Goal: Task Accomplishment & Management: Use online tool/utility

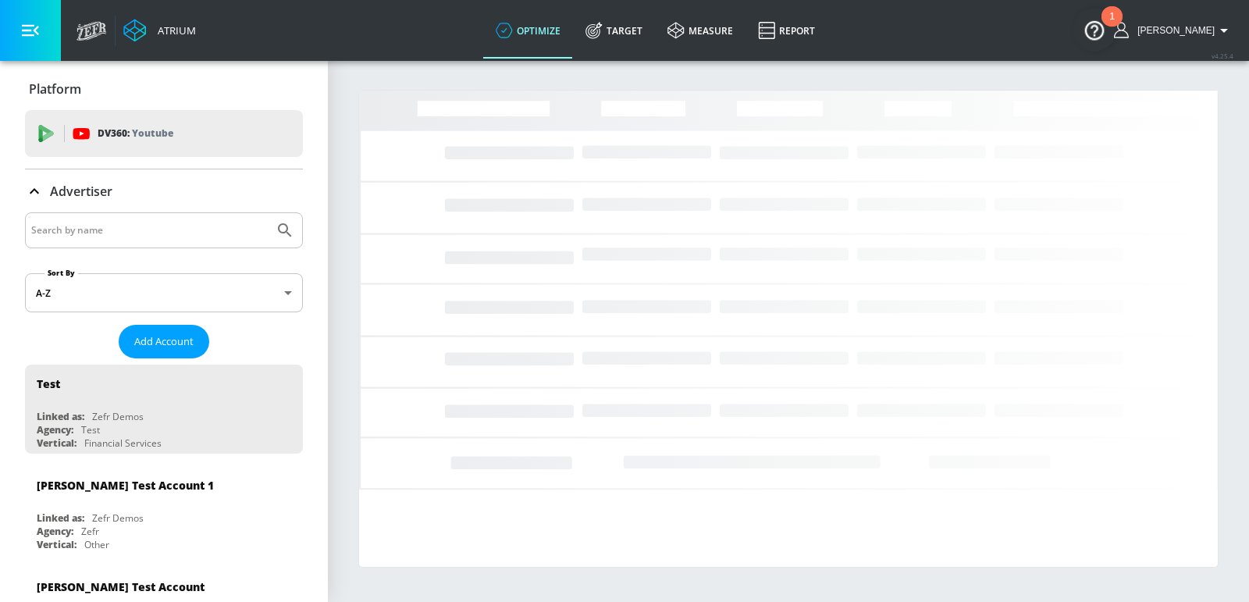
click at [87, 229] on input "Search by name" at bounding box center [149, 230] width 236 height 20
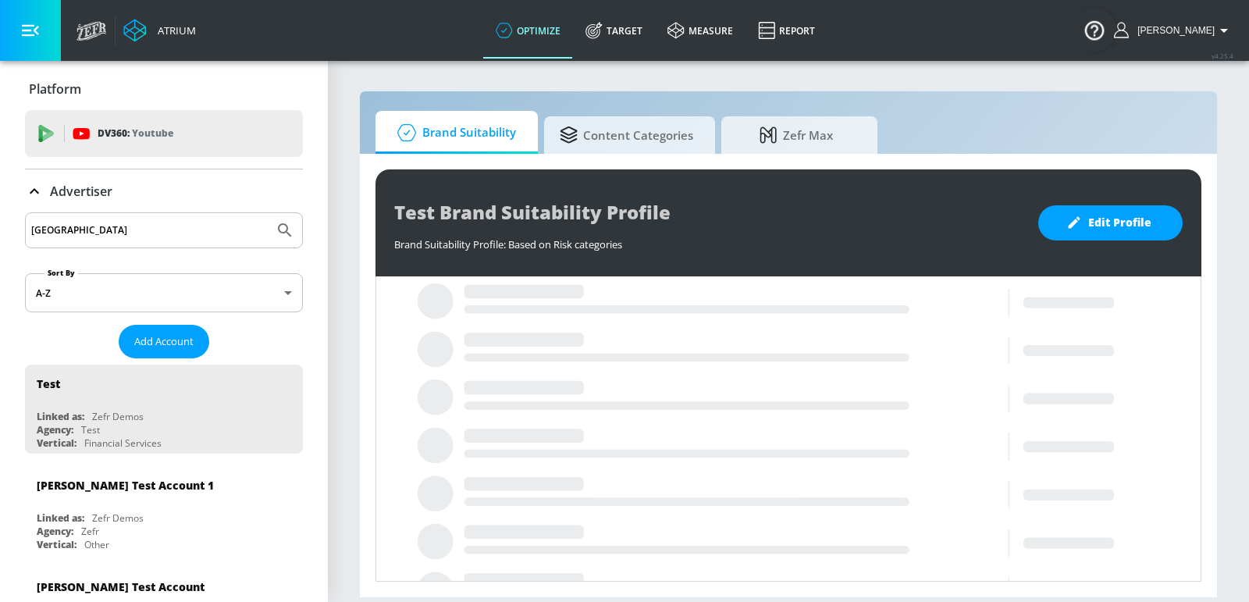
type input "[GEOGRAPHIC_DATA]"
click at [268, 213] on button "Submit Search" at bounding box center [285, 230] width 34 height 34
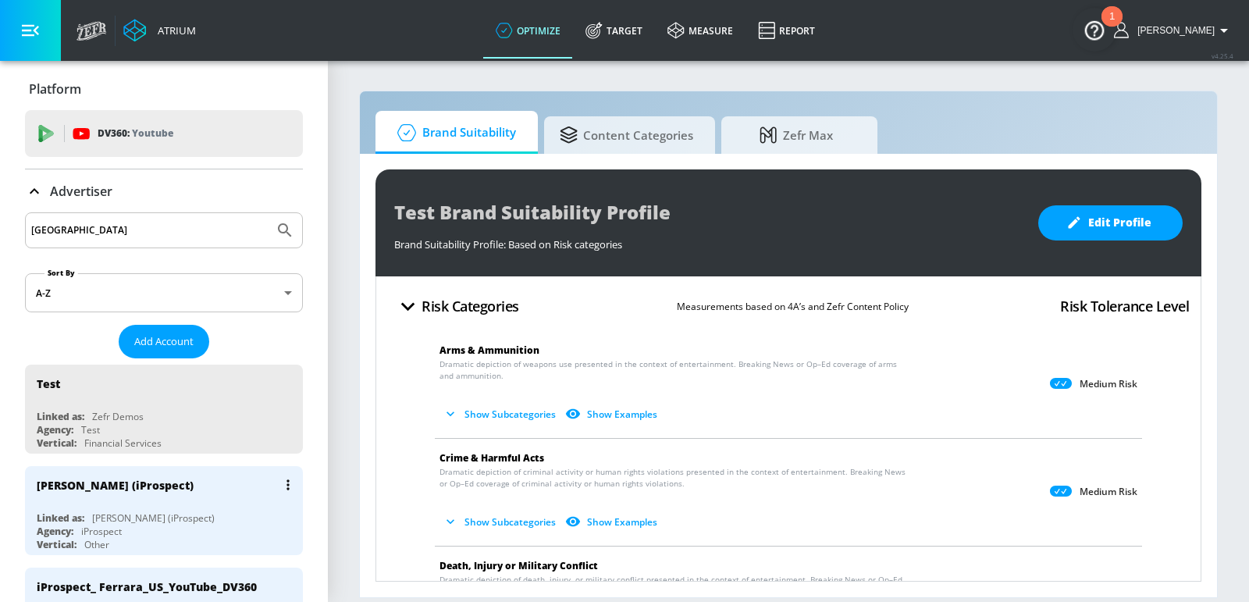
scroll to position [35, 0]
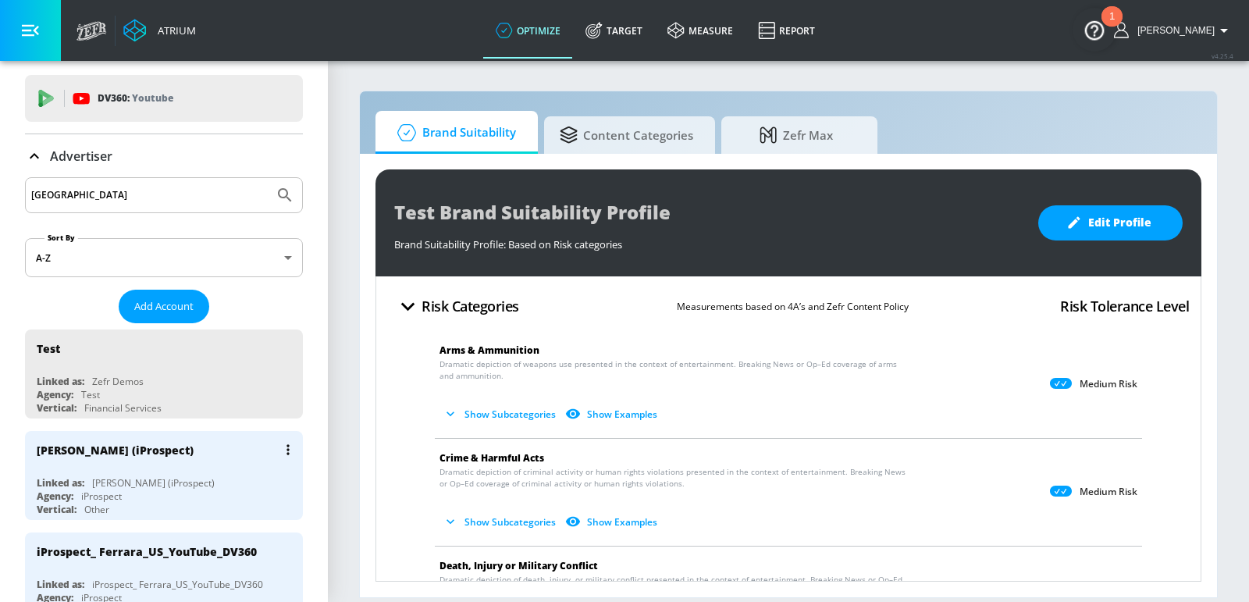
click at [166, 469] on div "[PERSON_NAME] (iProspect) Linked as: [PERSON_NAME] (iProspect) Agency: iProspec…" at bounding box center [164, 475] width 278 height 89
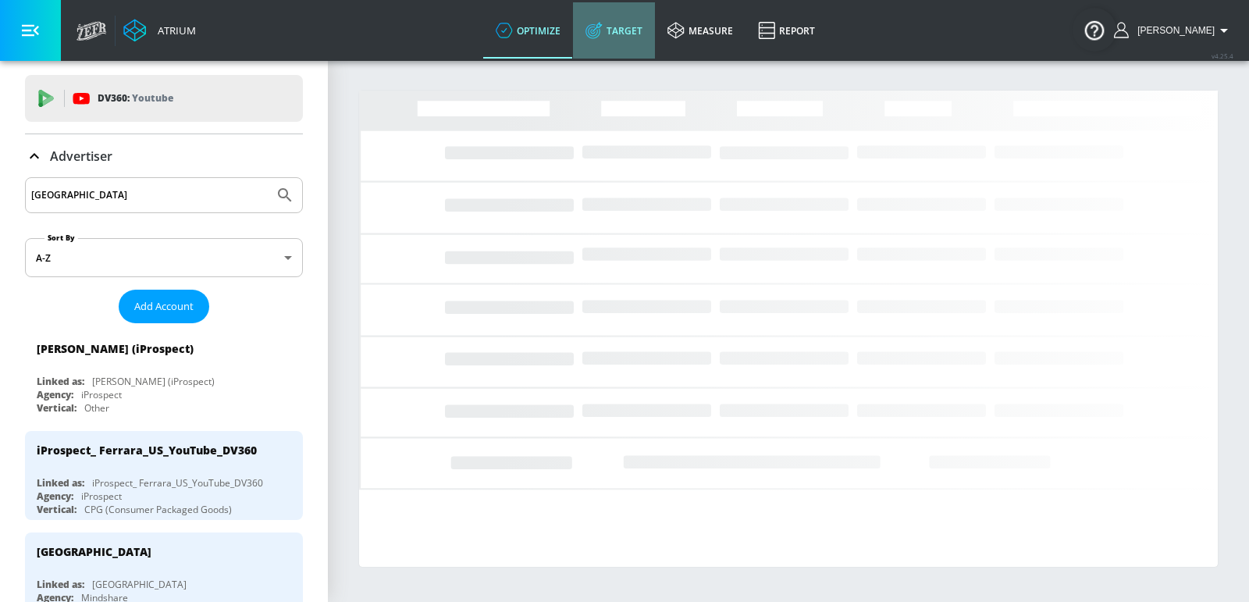
click at [636, 31] on link "Target" at bounding box center [614, 30] width 82 height 56
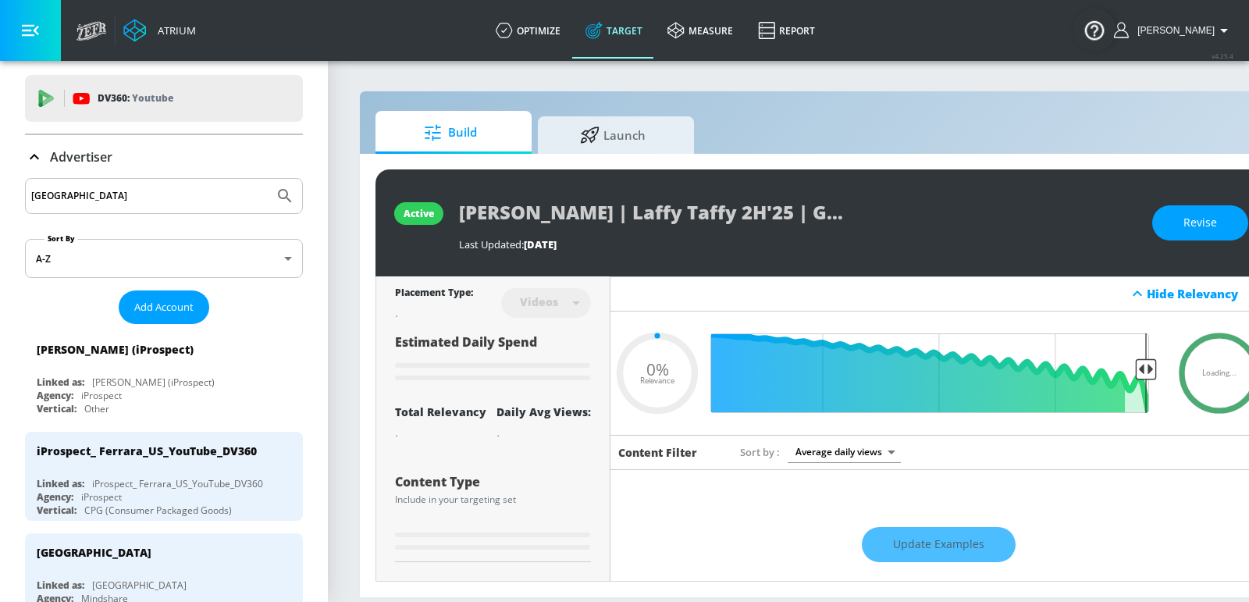
type input "0.05"
click at [571, 148] on span "Launch" at bounding box center [612, 132] width 119 height 37
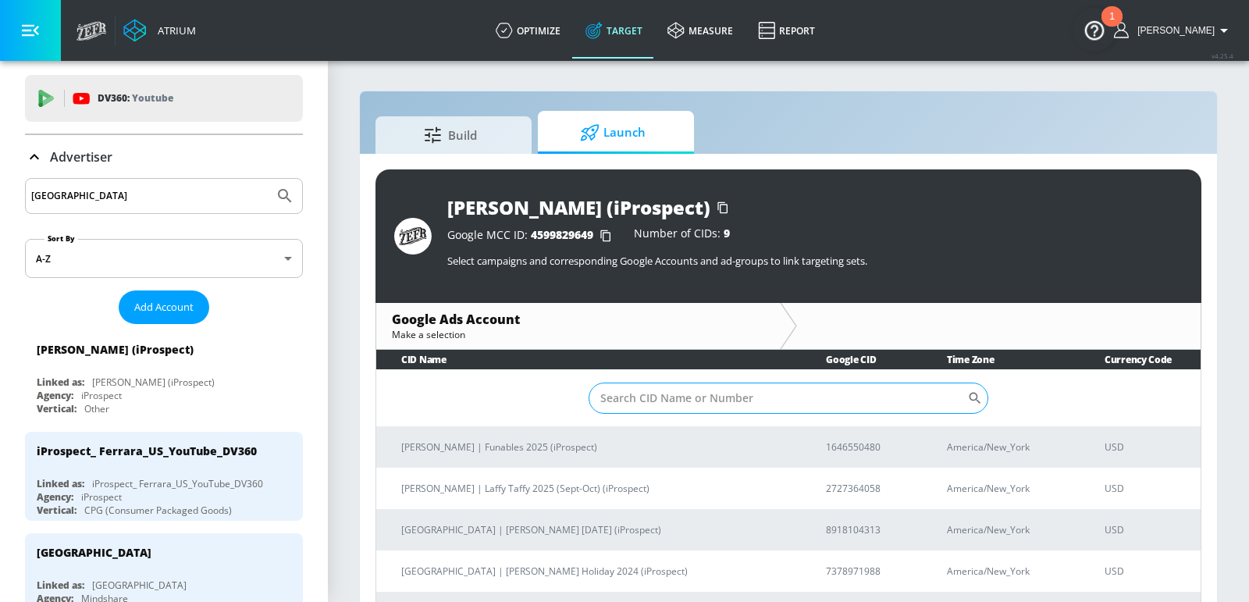
click at [692, 382] on input "Sort By" at bounding box center [777, 397] width 379 height 31
paste input "5896642045"
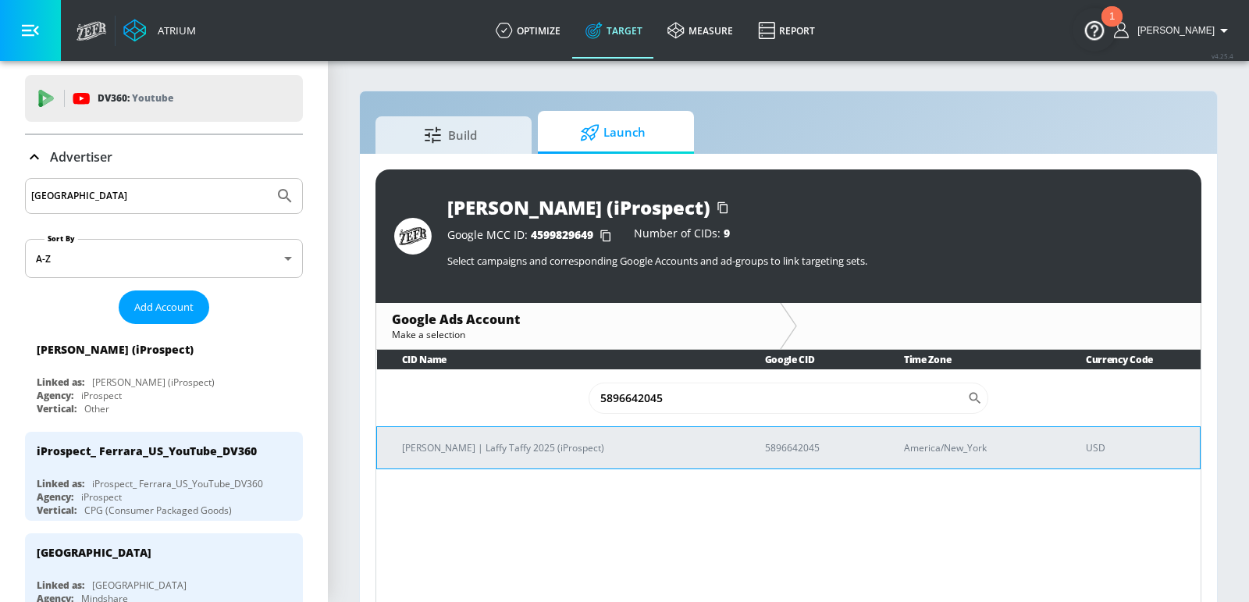
type input "5896642045"
click at [569, 448] on p "[PERSON_NAME] | Laffy Taffy 2025 (iProspect)" at bounding box center [564, 447] width 325 height 16
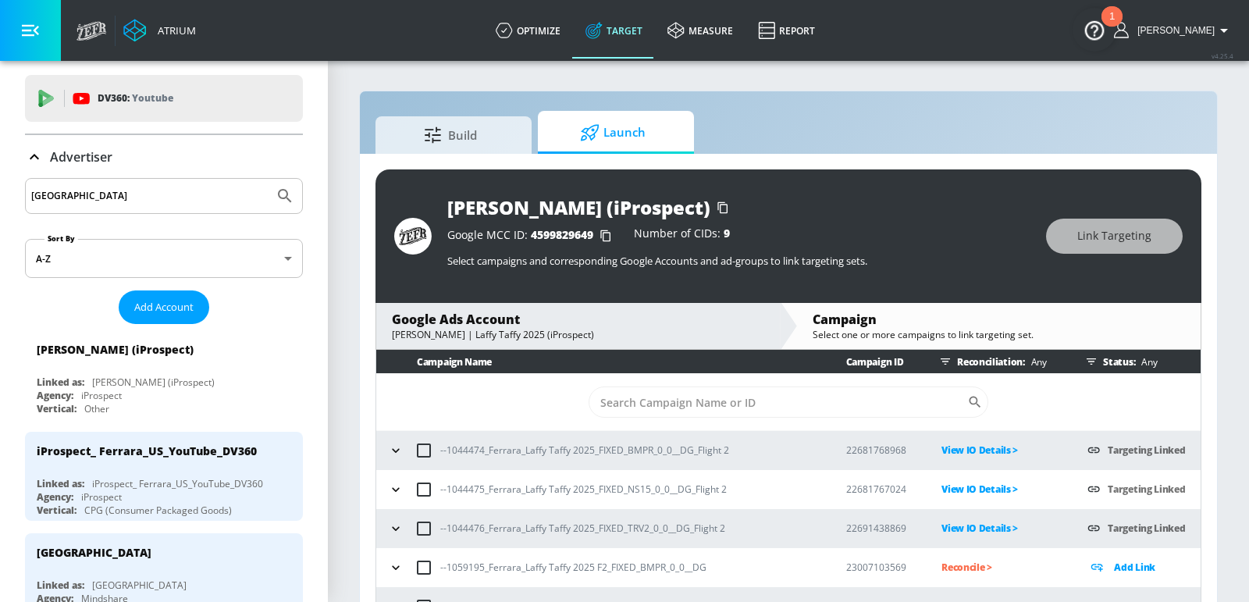
scroll to position [95, 0]
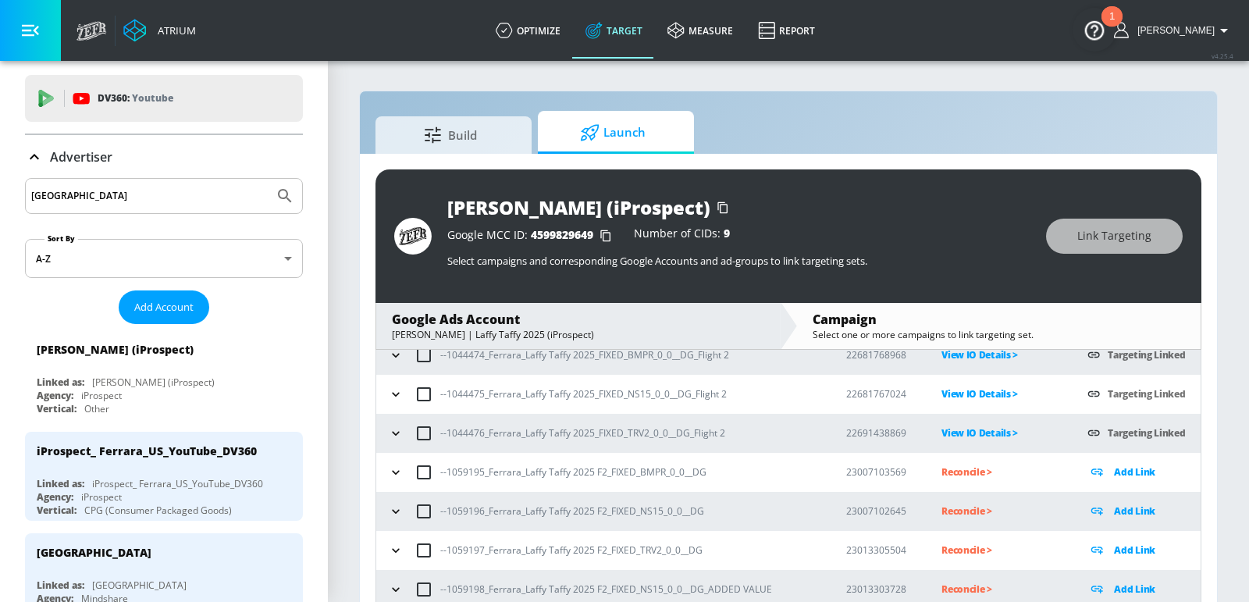
click at [396, 474] on icon "button" at bounding box center [396, 472] width 16 height 16
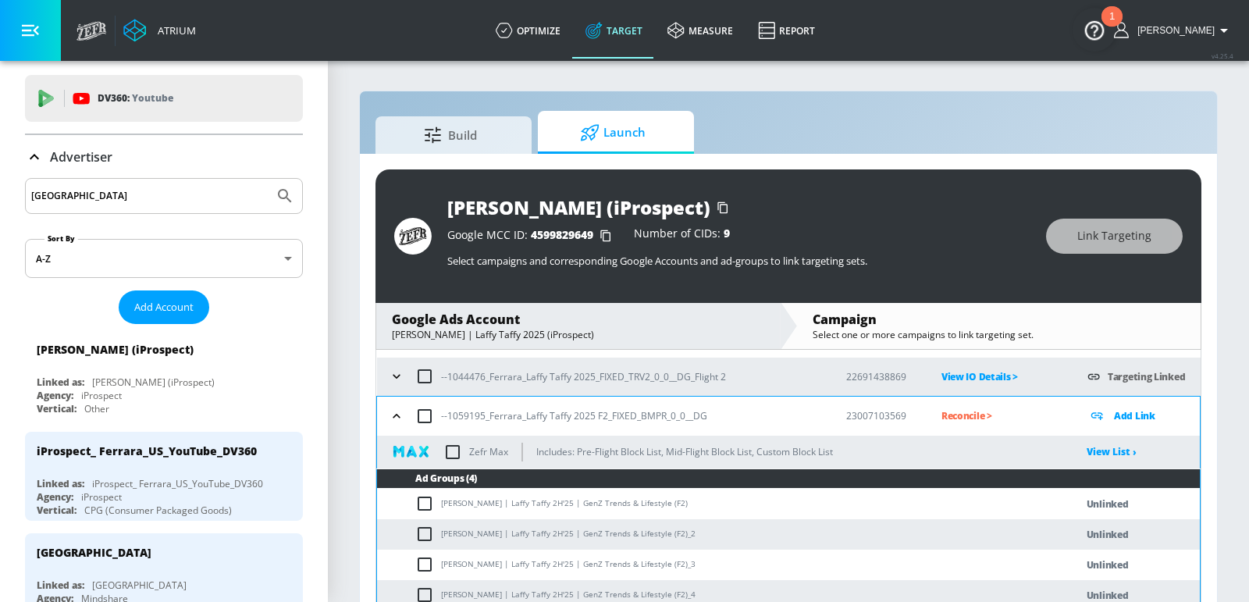
scroll to position [174, 0]
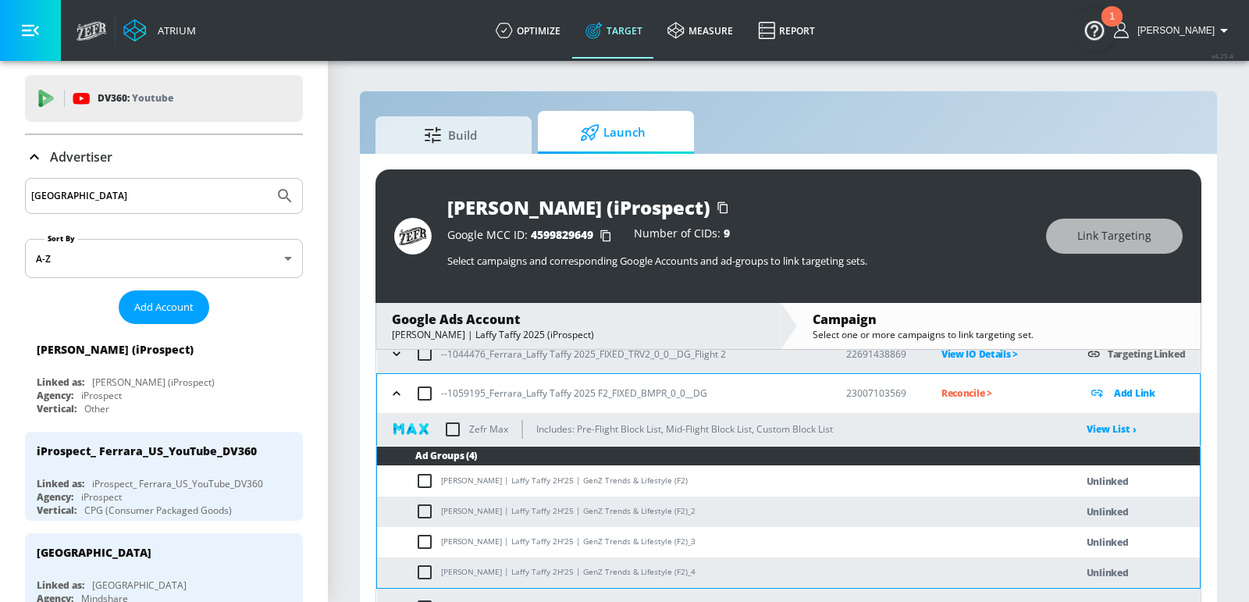
click at [545, 480] on td "[PERSON_NAME] | Laffy Taffy 2H'25 | GenZ Trends & Lifestyle (F2)" at bounding box center [710, 481] width 666 height 30
copy td "[PERSON_NAME] | Laffy Taffy 2H'25 | GenZ Trends & Lifestyle (F2)"
click at [429, 396] on input "checkbox" at bounding box center [424, 393] width 33 height 33
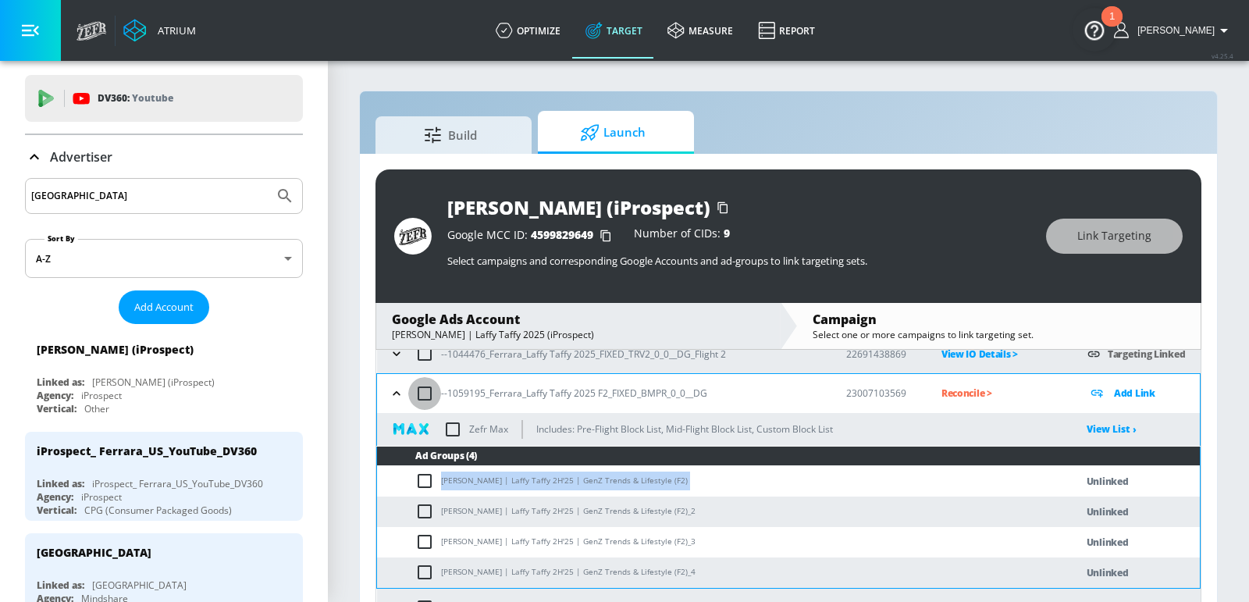
checkbox input "true"
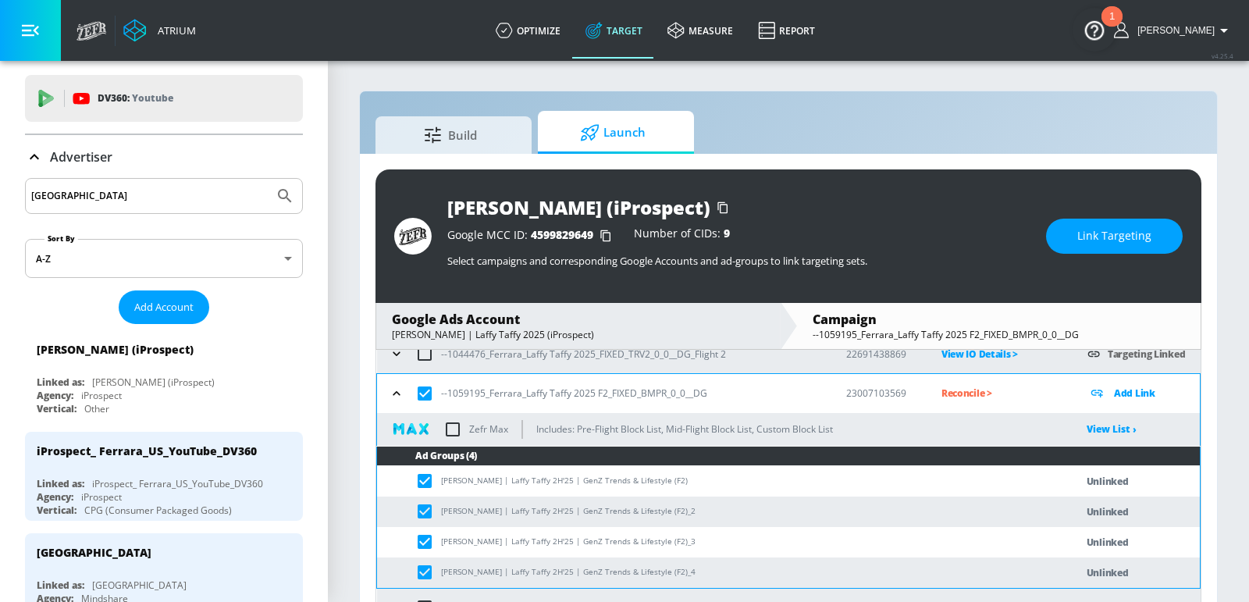
click at [1136, 233] on span "Link Targeting" at bounding box center [1114, 236] width 74 height 20
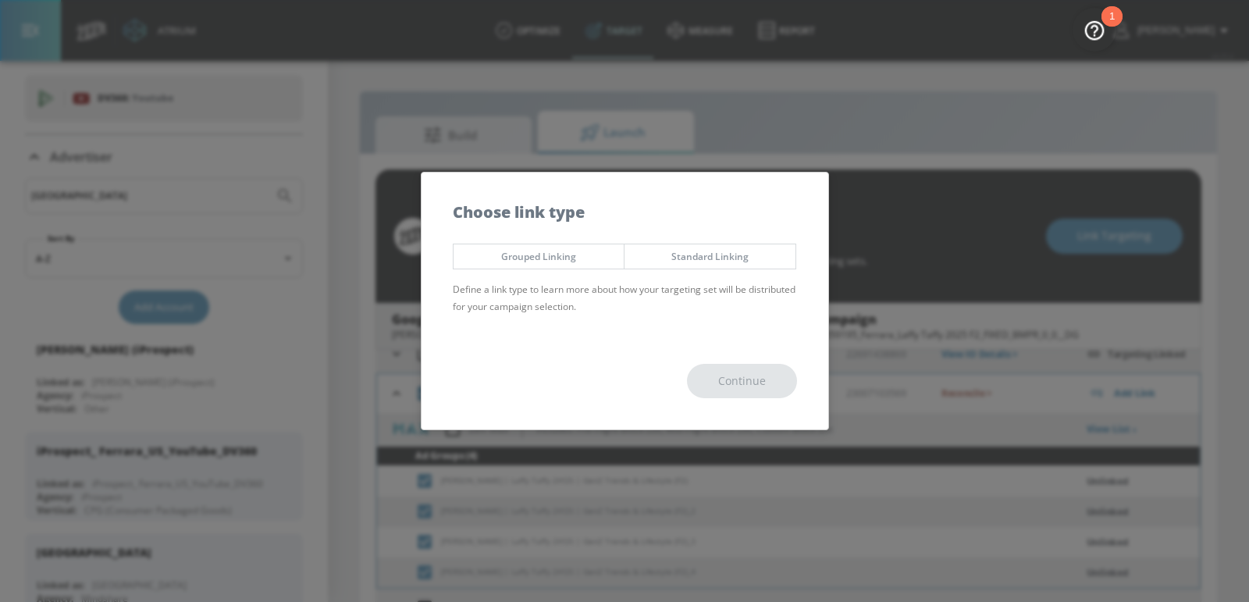
click at [598, 257] on span "Grouped Linking" at bounding box center [539, 256] width 148 height 16
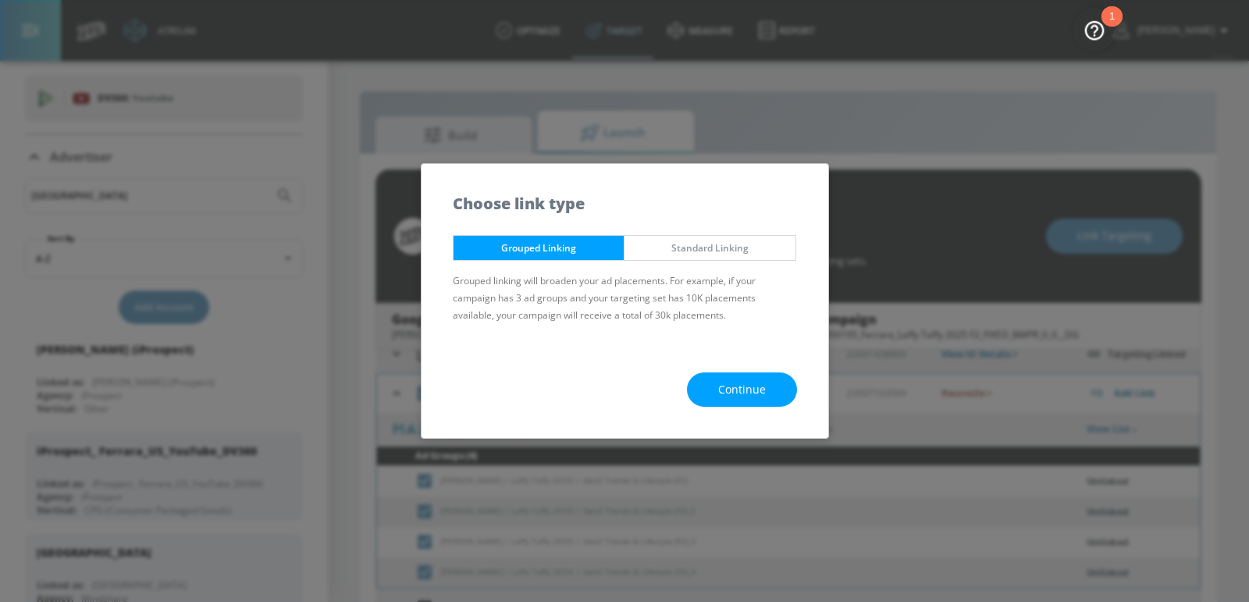
click at [741, 387] on span "Continue" at bounding box center [742, 390] width 48 height 20
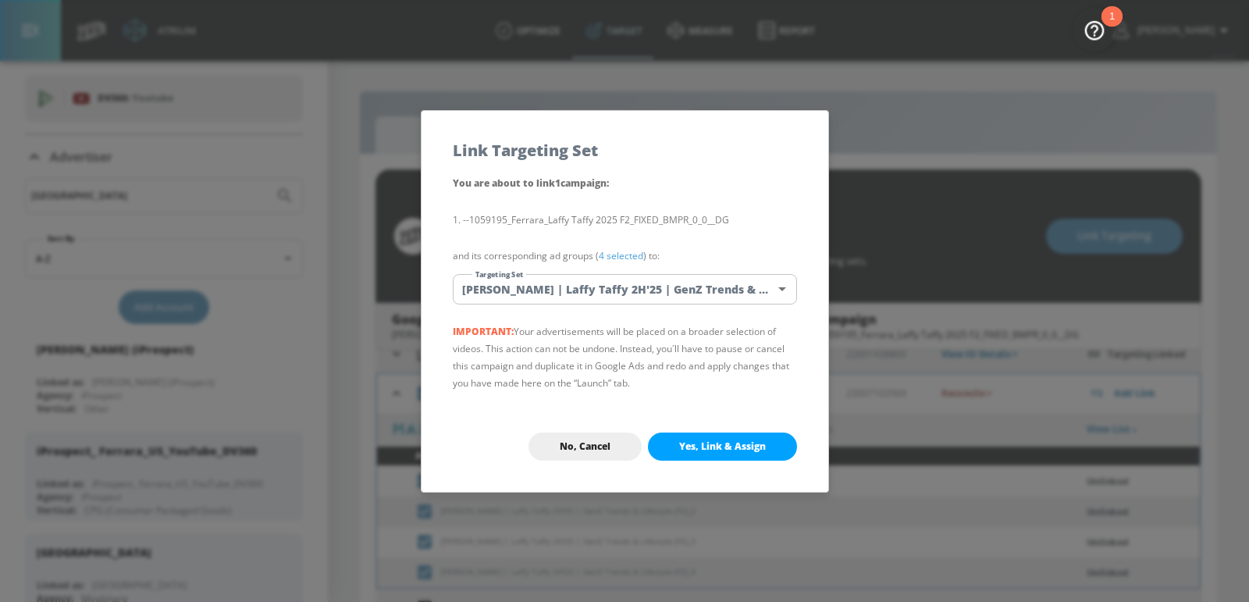
click at [606, 295] on body "Atrium optimize Target measure Report optimize Target measure Report v 4.25.4 […" at bounding box center [624, 312] width 1249 height 624
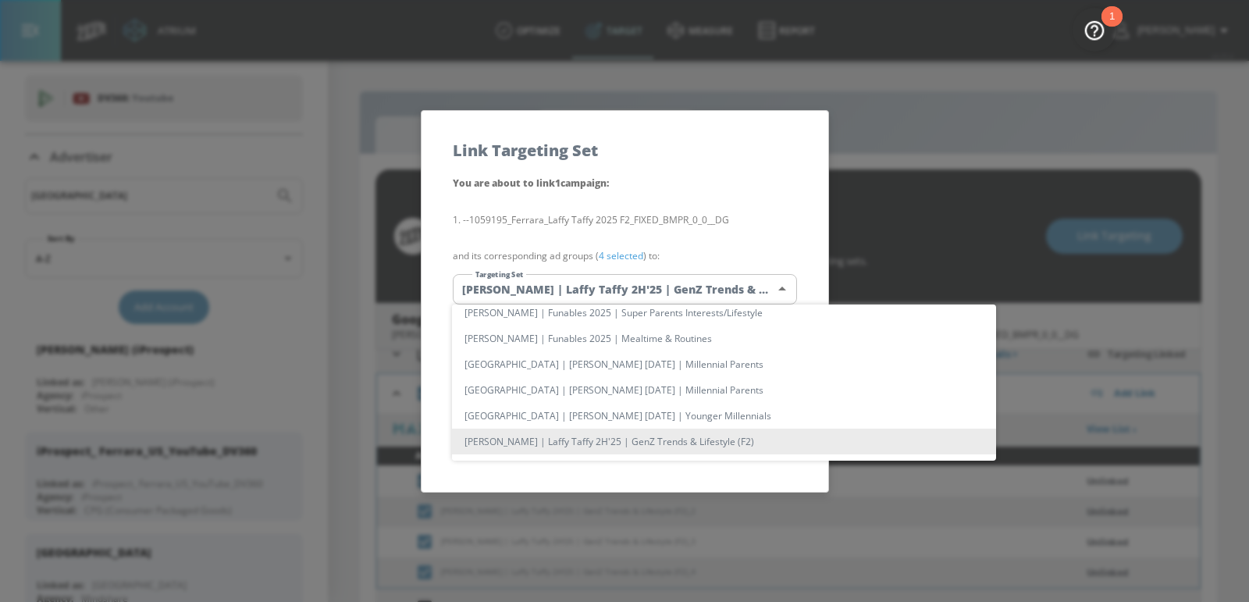
scroll to position [10626, 0]
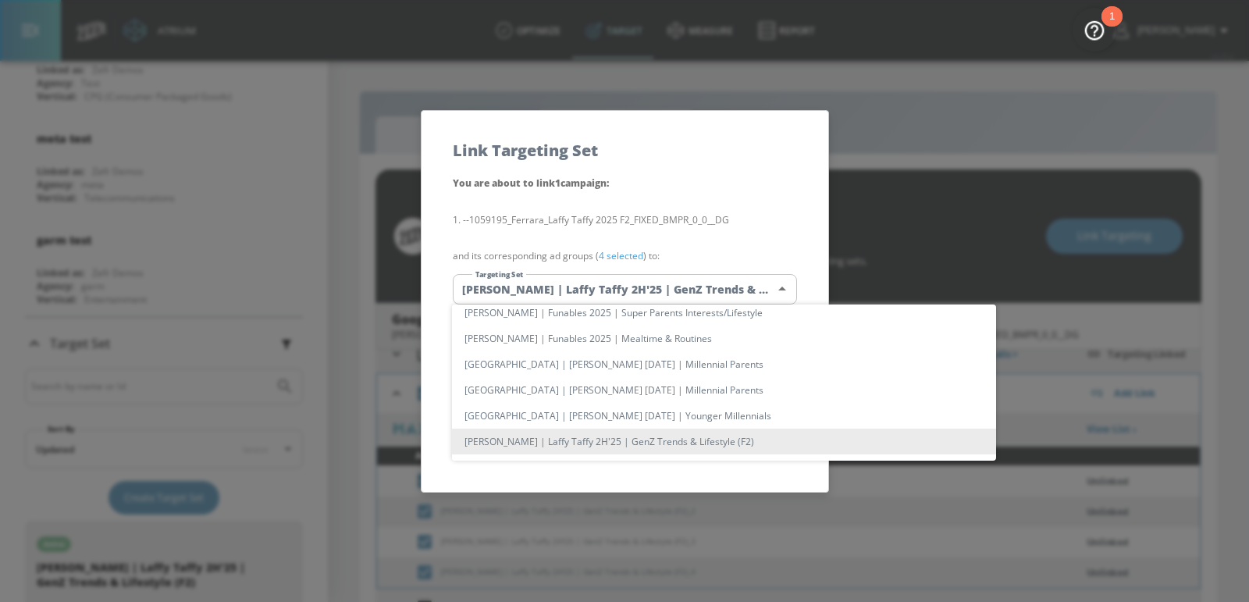
click at [631, 439] on li "[PERSON_NAME] | Laffy Taffy 2H'25 | GenZ Trends & Lifestyle (F2)" at bounding box center [724, 441] width 544 height 26
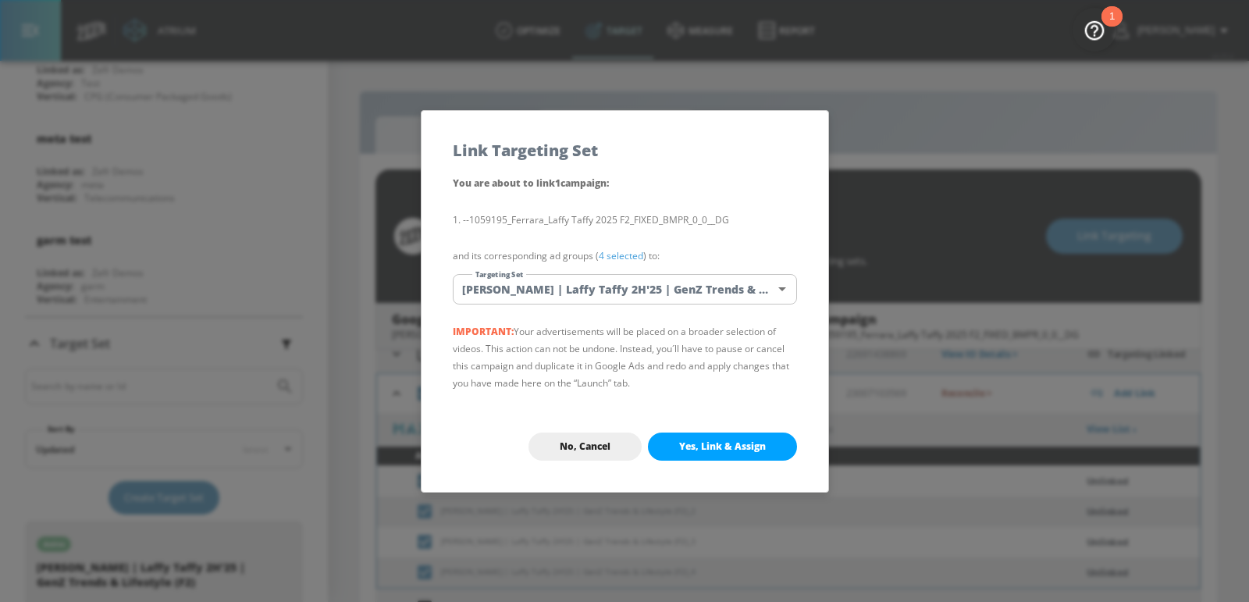
click at [618, 282] on body "Atrium optimize Target measure Report optimize Target measure Report v 4.25.4 […" at bounding box center [624, 312] width 1249 height 624
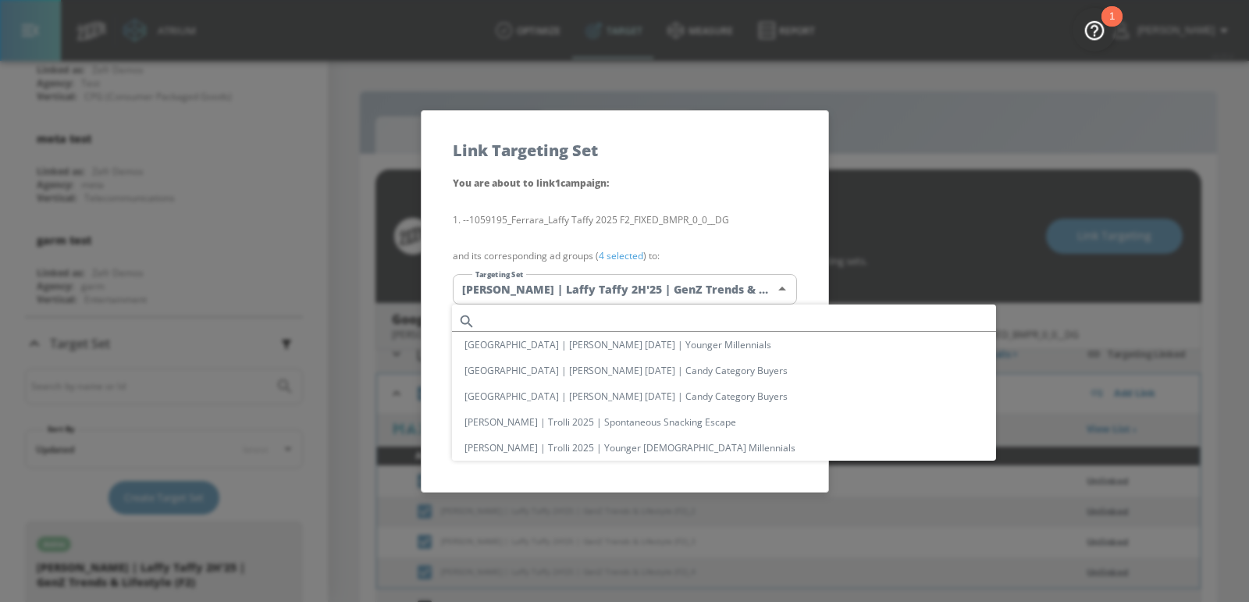
scroll to position [805, 0]
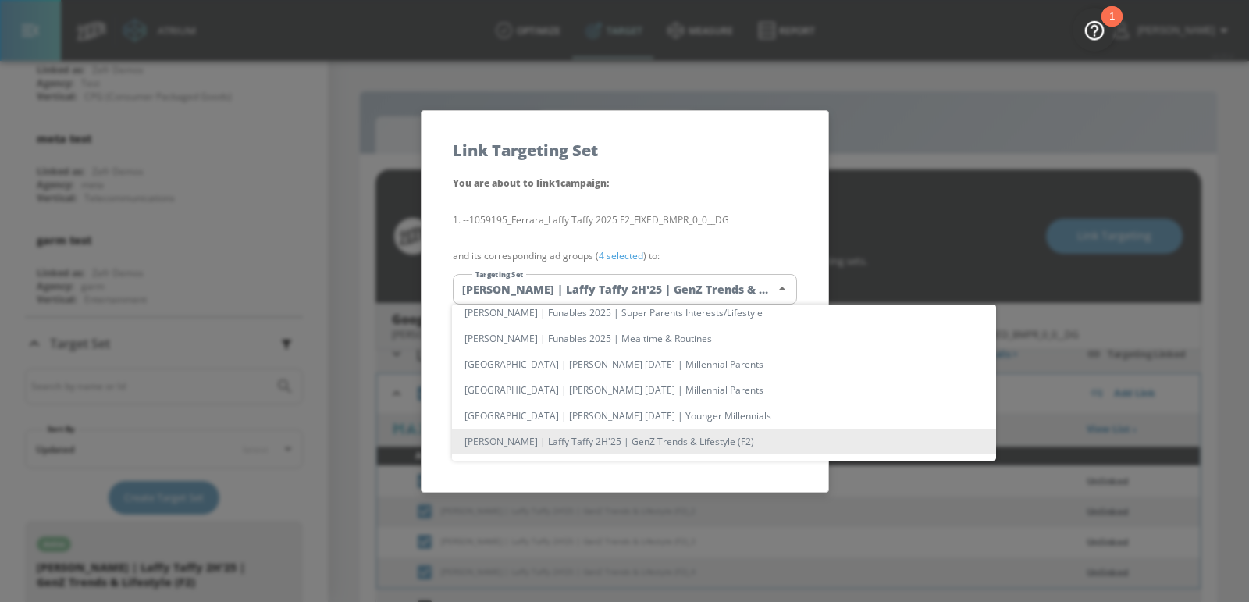
click at [670, 442] on li "[PERSON_NAME] | Laffy Taffy 2H'25 | GenZ Trends & Lifestyle (F2)" at bounding box center [724, 441] width 544 height 26
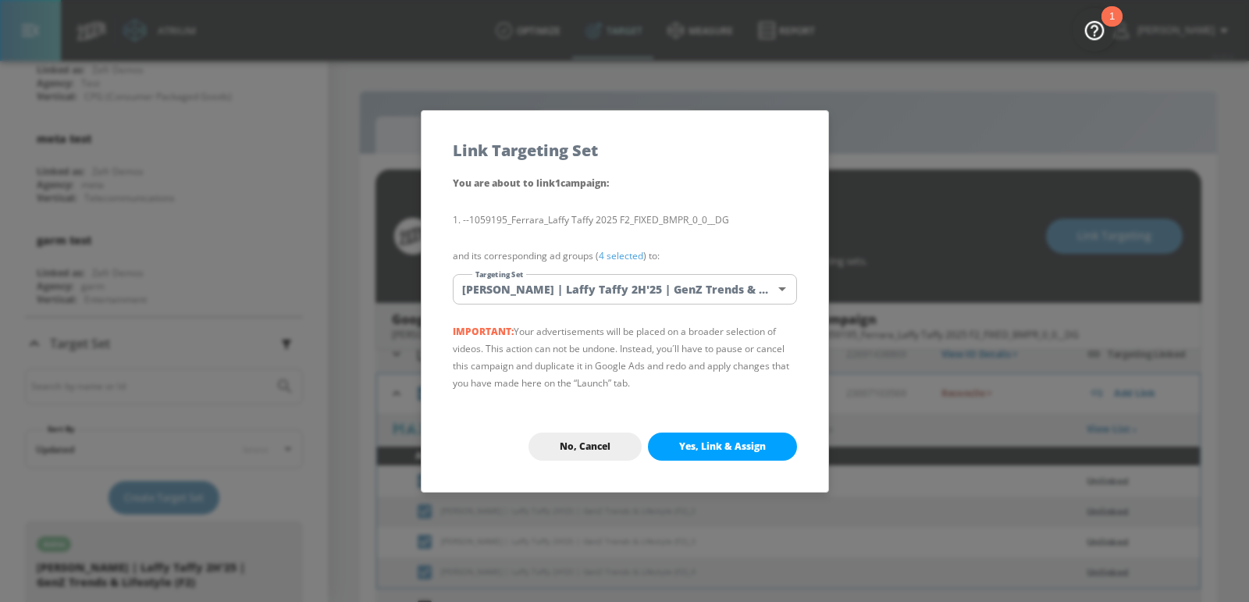
click at [699, 293] on body "Atrium optimize Target measure Report optimize Target measure Report v 4.25.4 […" at bounding box center [624, 312] width 1249 height 624
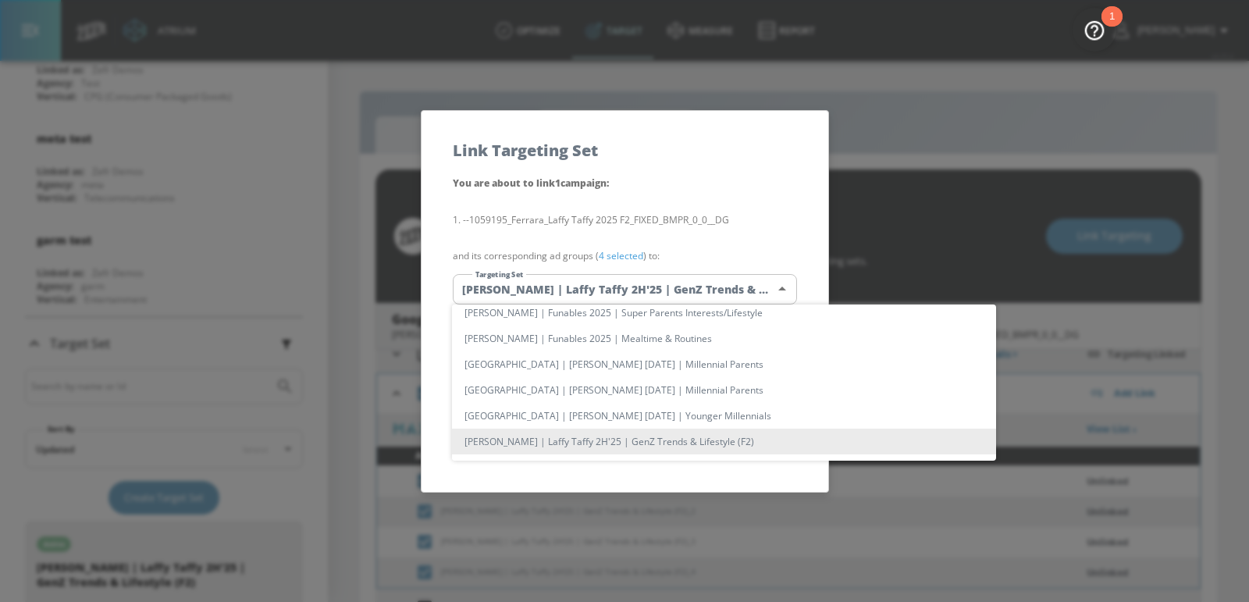
click at [682, 450] on li "[PERSON_NAME] | Laffy Taffy 2H'25 | GenZ Trends & Lifestyle (F2)" at bounding box center [724, 441] width 544 height 26
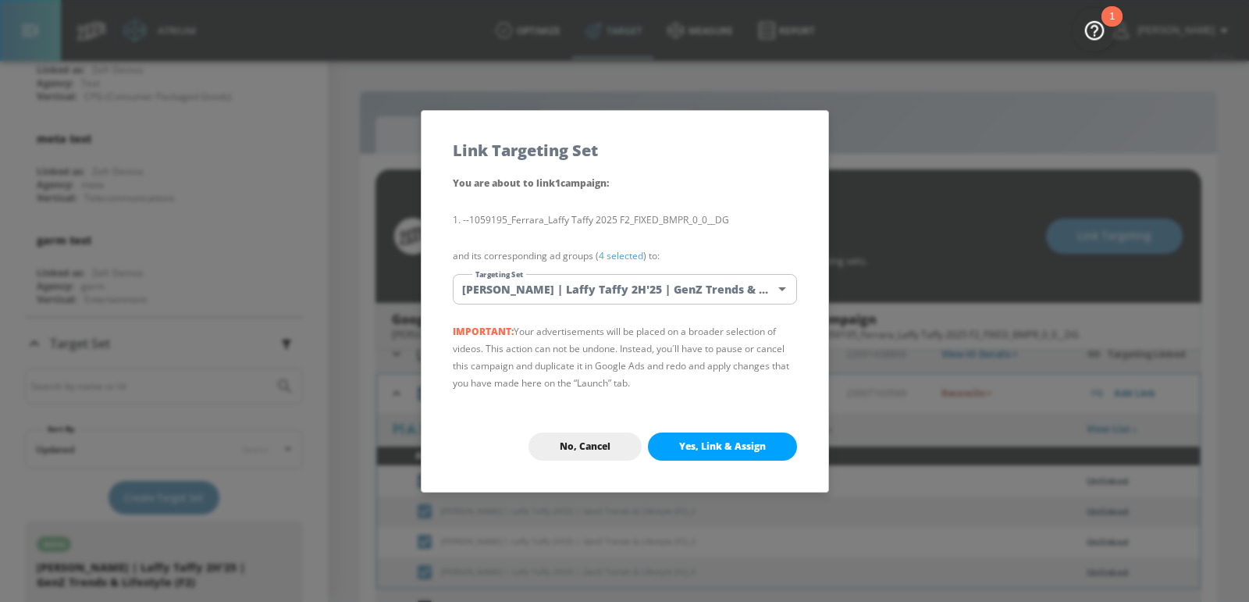
click at [716, 442] on span "Yes, Link & Assign" at bounding box center [722, 446] width 87 height 12
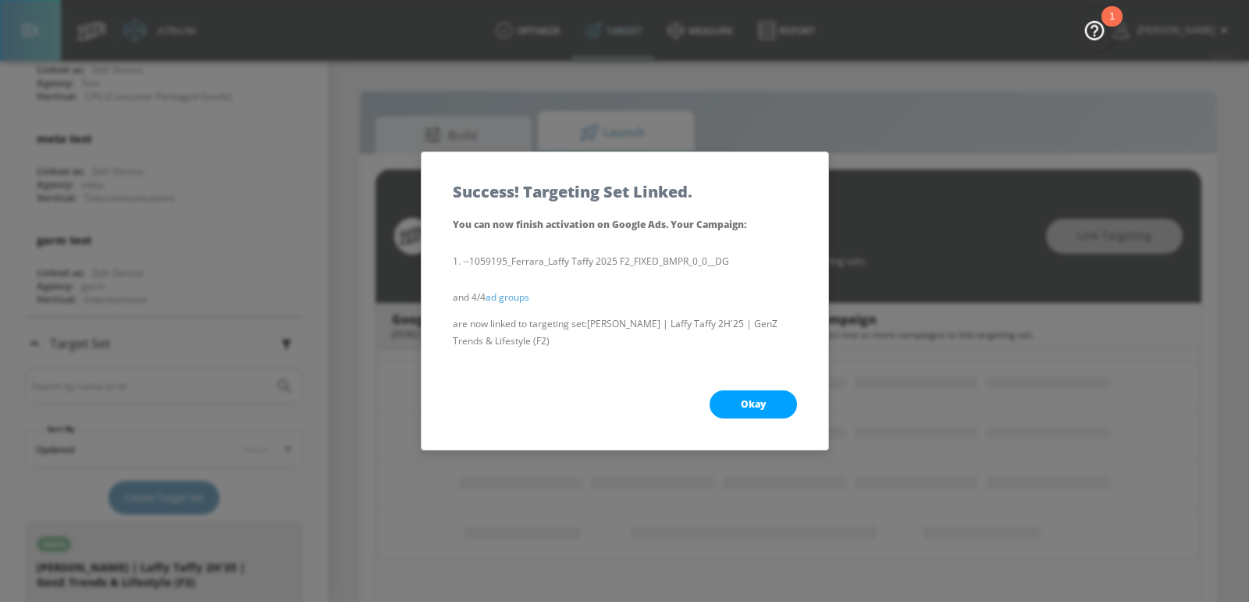
scroll to position [95, 0]
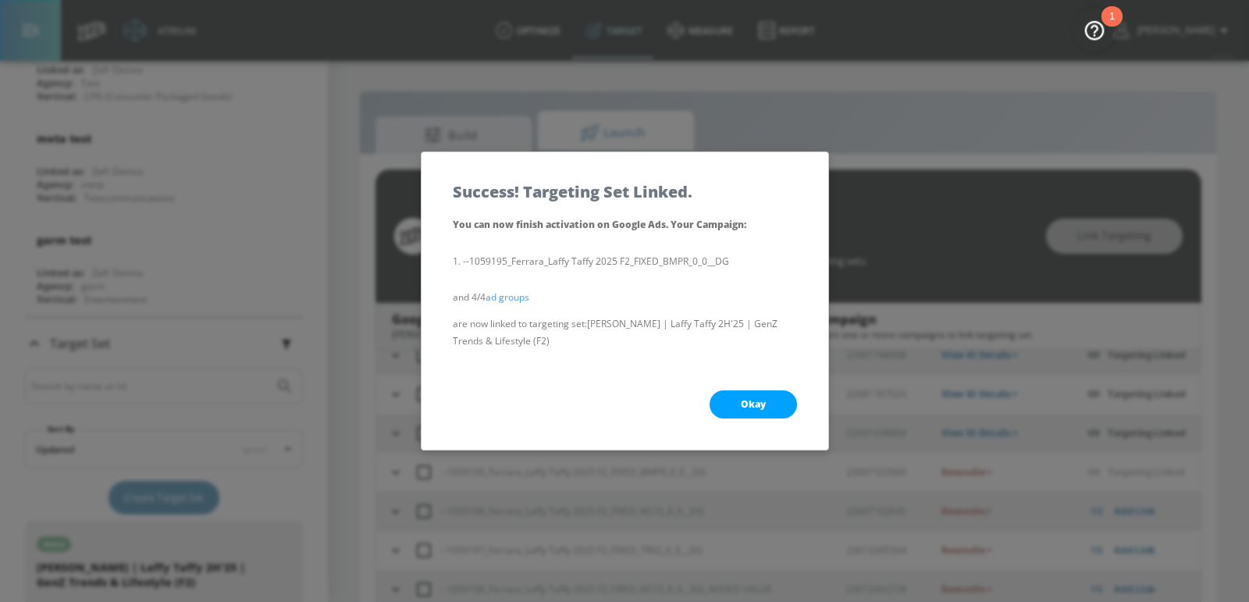
click at [726, 404] on button "Okay" at bounding box center [752, 404] width 87 height 28
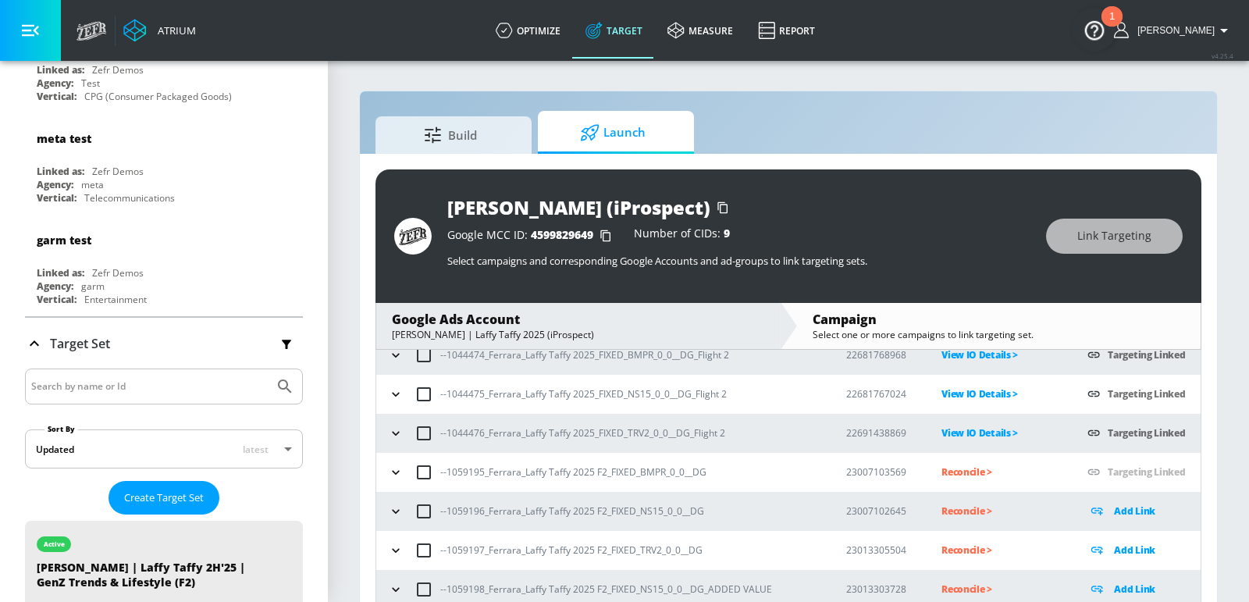
click at [396, 506] on icon "button" at bounding box center [396, 511] width 16 height 16
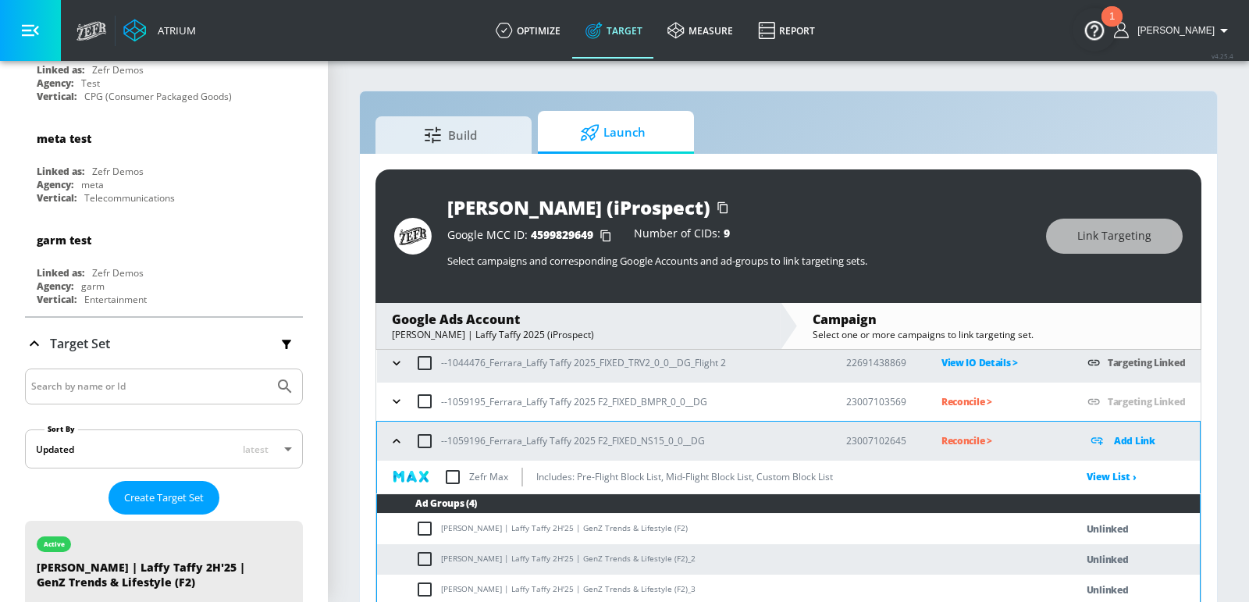
click at [422, 441] on input "checkbox" at bounding box center [424, 441] width 33 height 33
checkbox input "true"
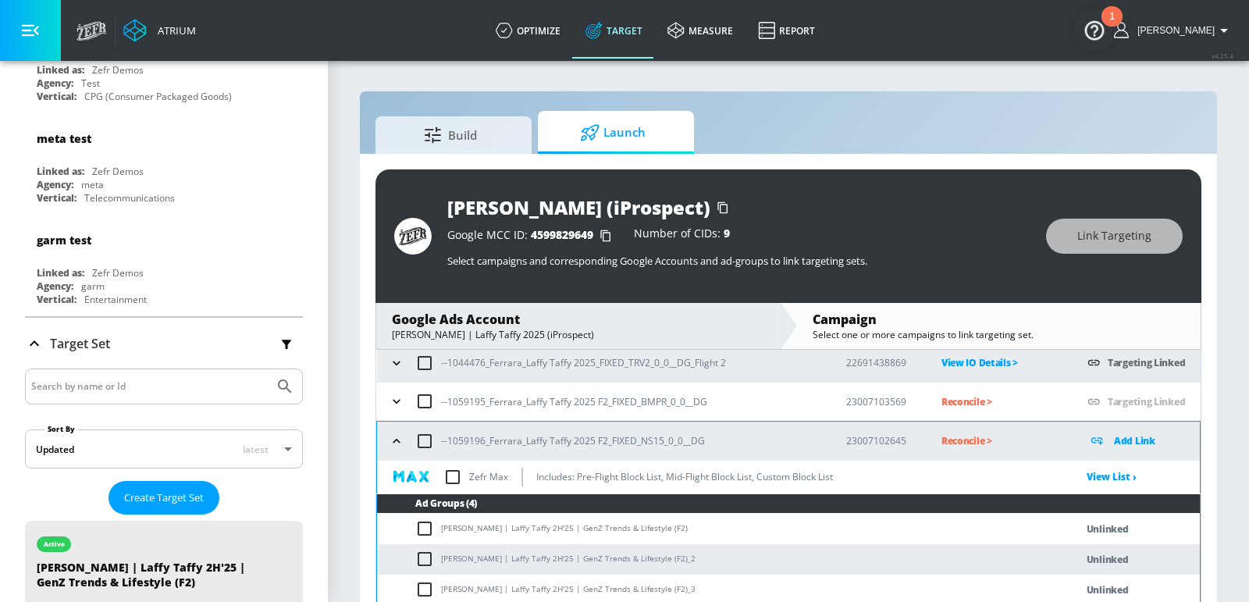
checkbox input "true"
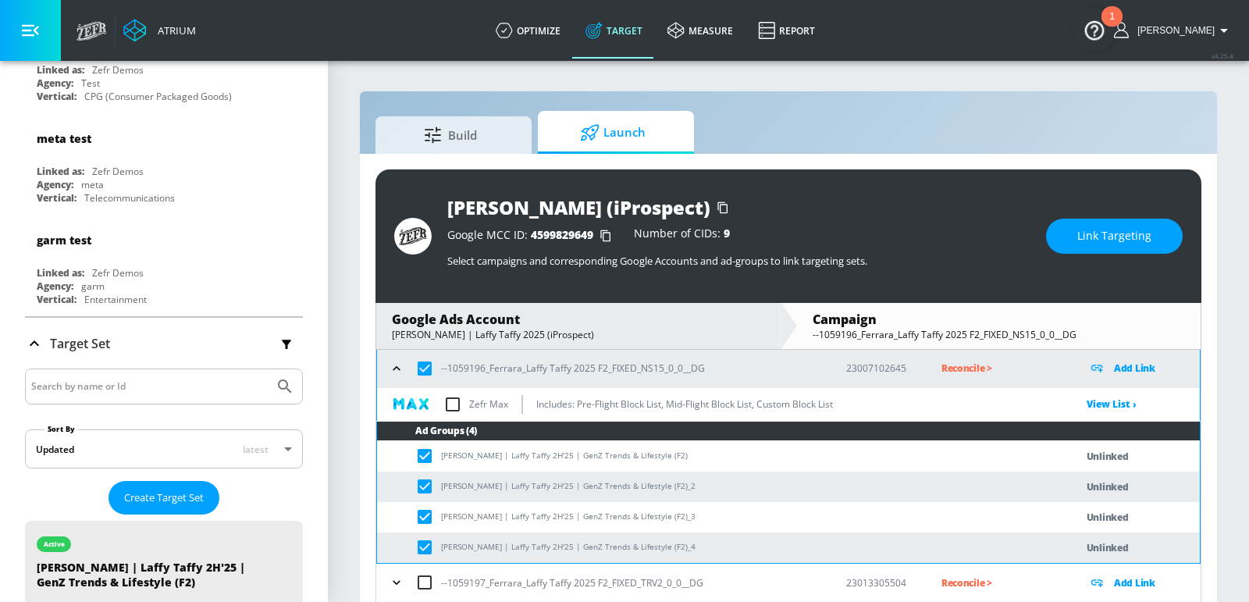
click at [1050, 248] on div "Link Targeting" at bounding box center [1114, 236] width 137 height 35
click at [1067, 243] on button "Link Targeting" at bounding box center [1114, 236] width 137 height 35
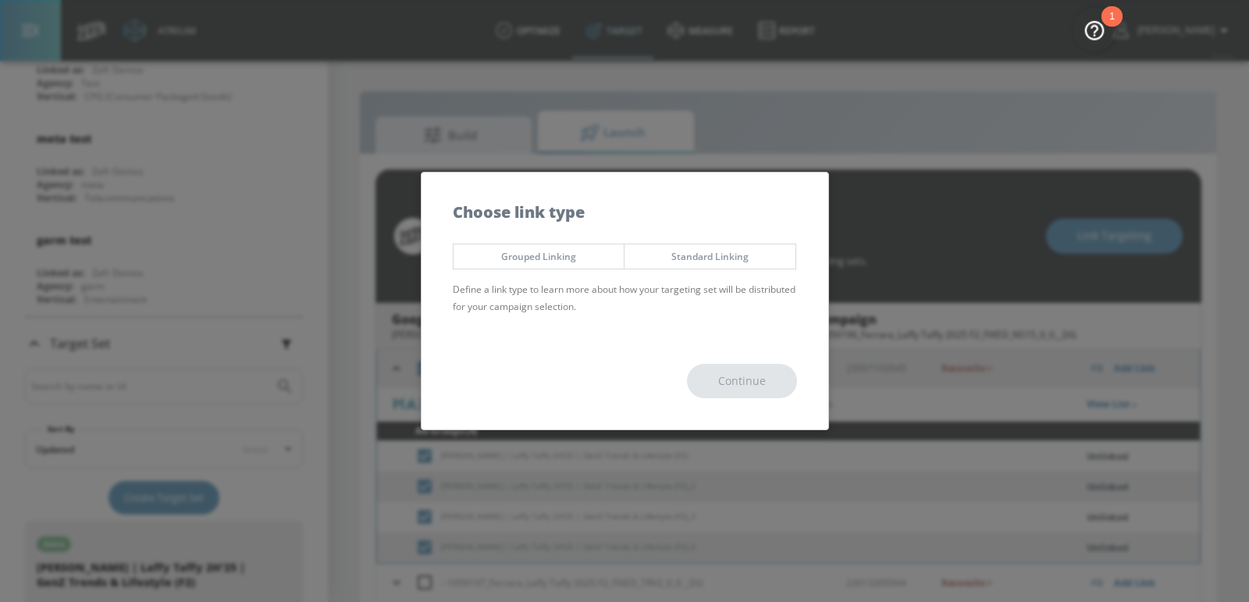
click at [571, 255] on span "Grouped Linking" at bounding box center [539, 256] width 148 height 16
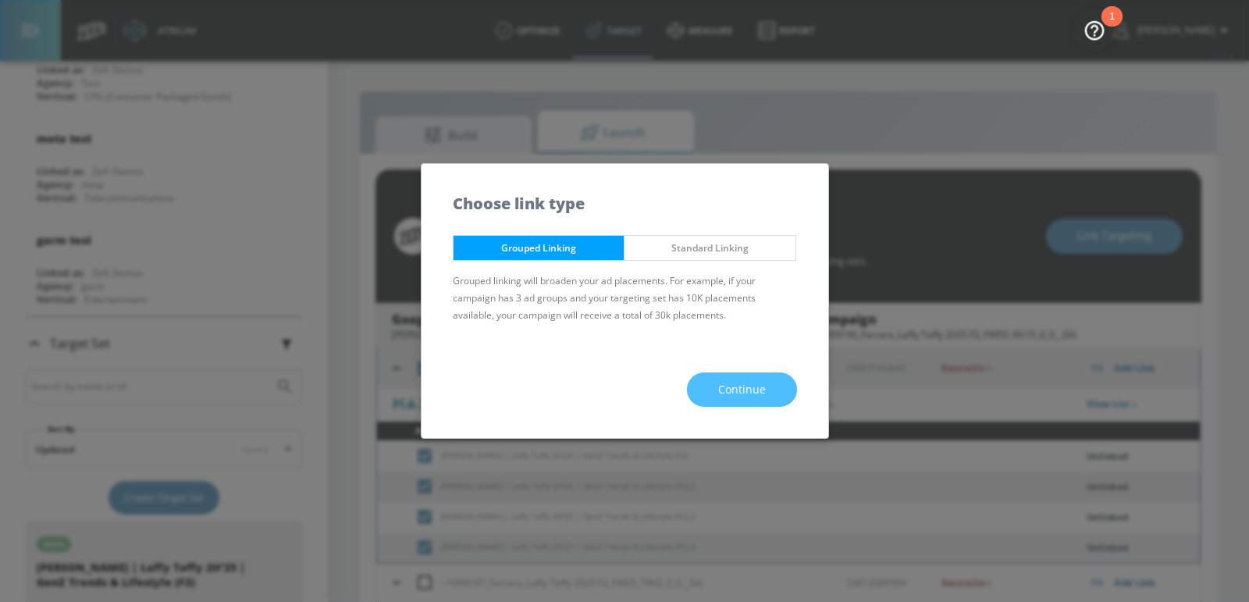
click at [729, 378] on button "Continue" at bounding box center [742, 389] width 110 height 35
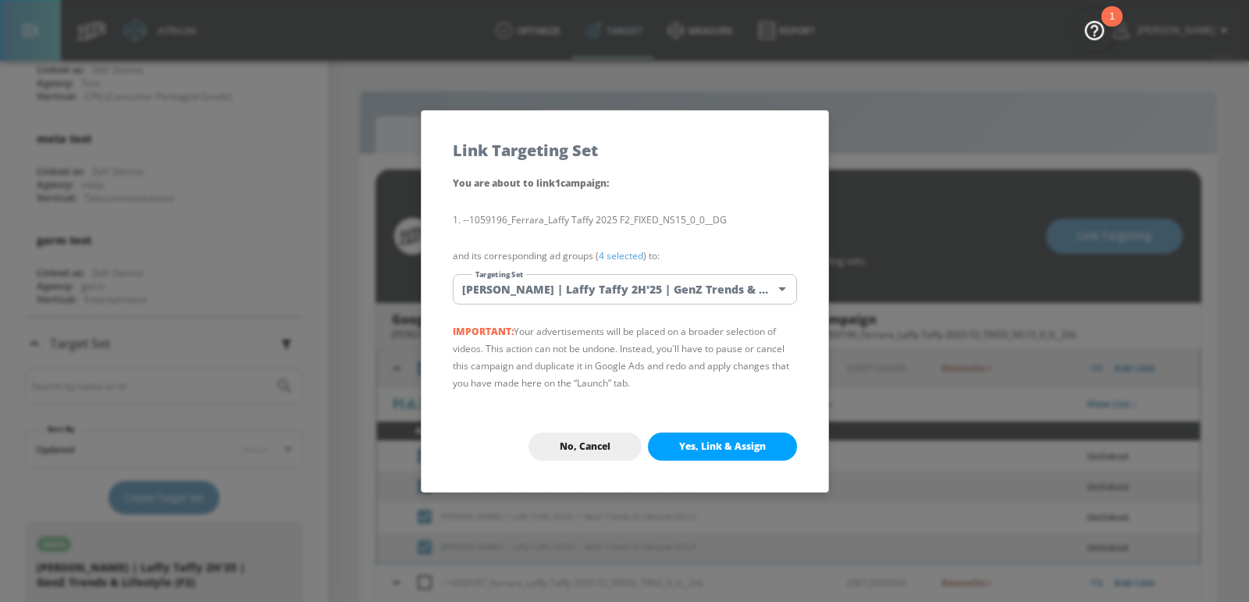
click at [633, 291] on body "Atrium optimize Target measure Report optimize Target measure Report v 4.25.4 […" at bounding box center [624, 312] width 1249 height 624
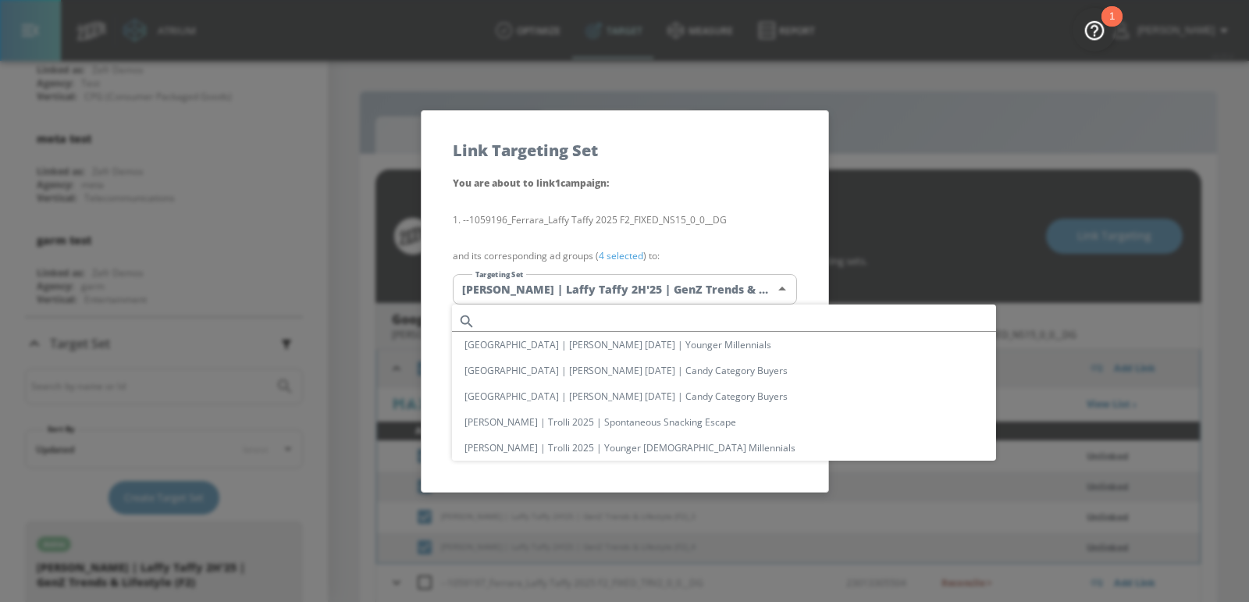
scroll to position [805, 0]
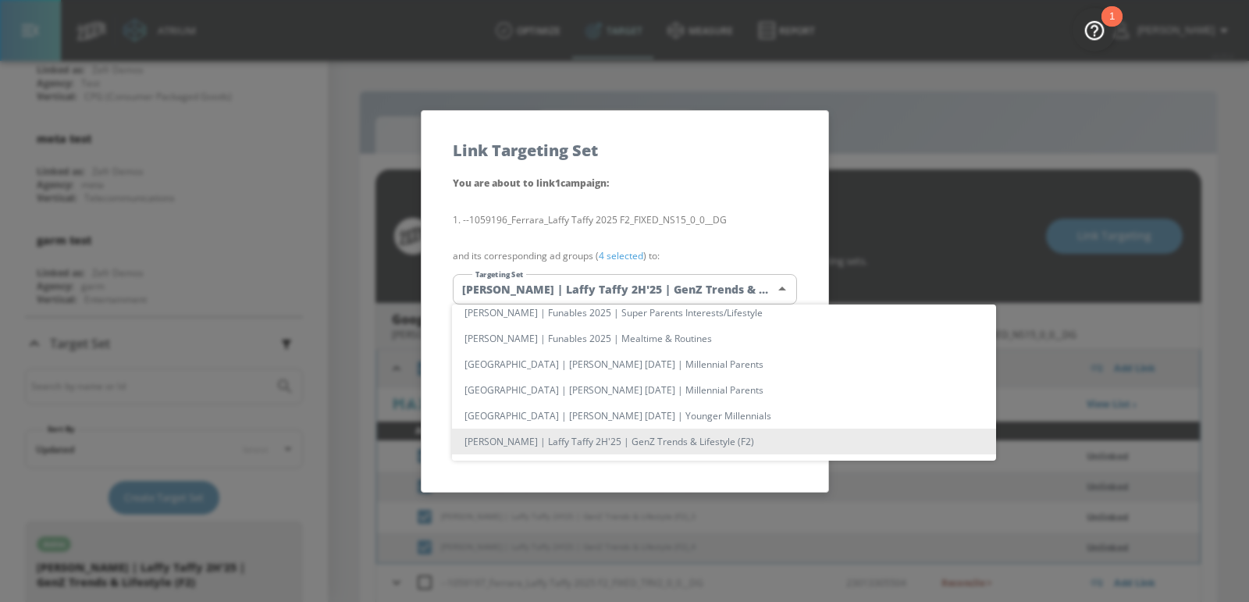
click at [661, 443] on li "[PERSON_NAME] | Laffy Taffy 2H'25 | GenZ Trends & Lifestyle (F2)" at bounding box center [724, 441] width 544 height 26
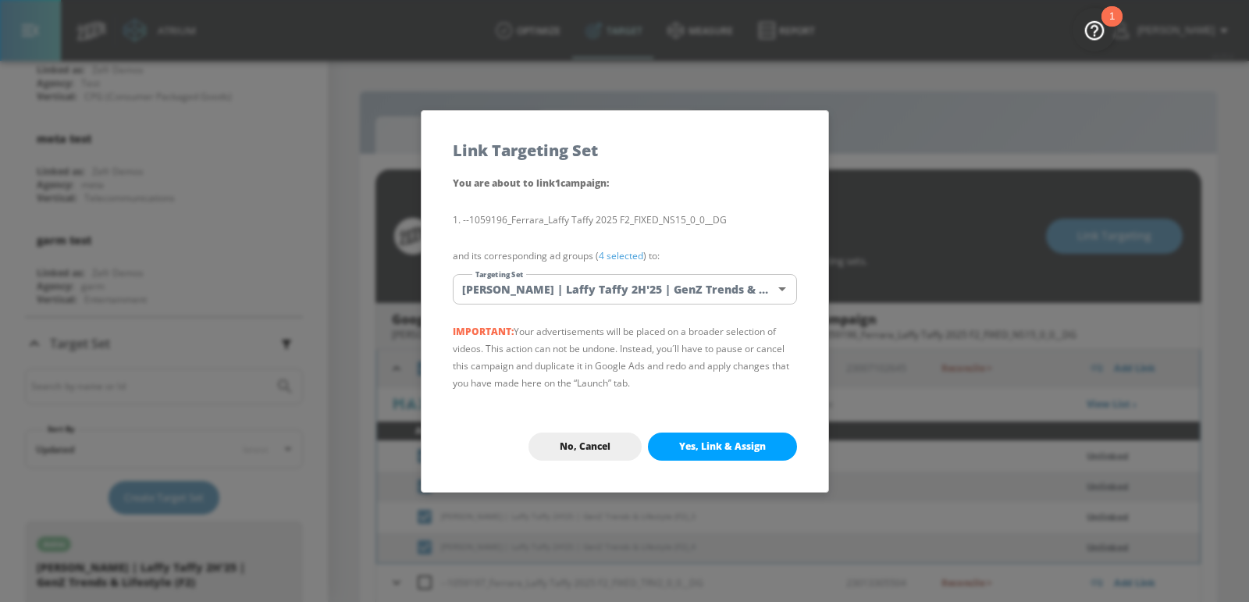
click at [720, 441] on span "Yes, Link & Assign" at bounding box center [722, 446] width 87 height 12
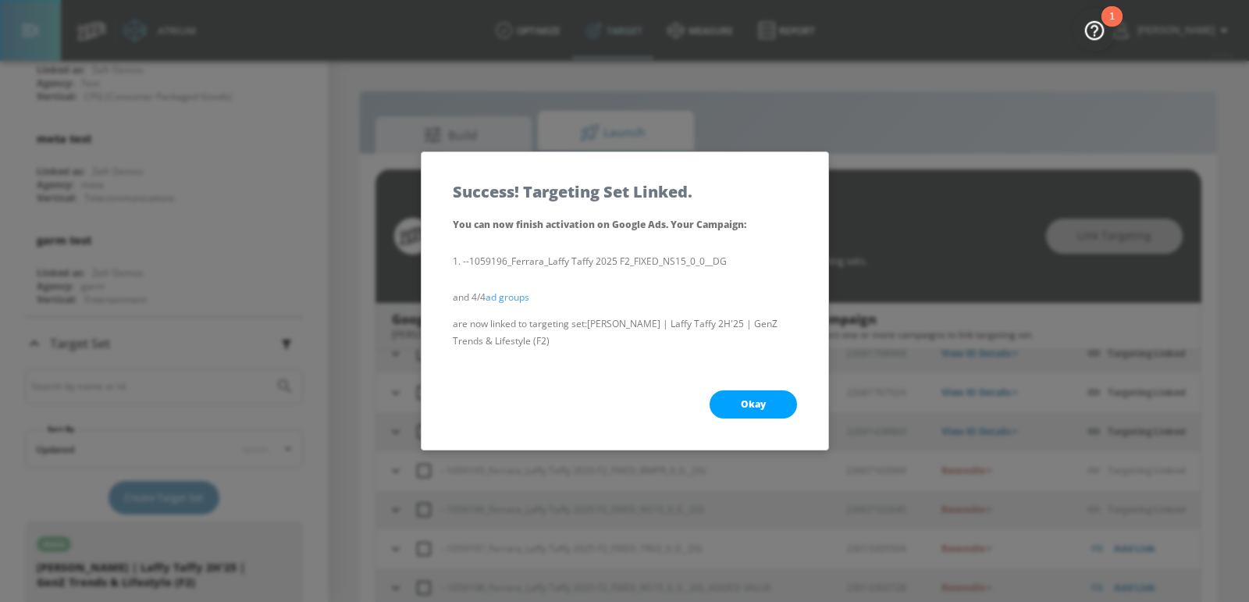
scroll to position [95, 0]
click at [749, 418] on div "Okay" at bounding box center [624, 404] width 407 height 91
click at [748, 407] on span "Okay" at bounding box center [753, 404] width 25 height 12
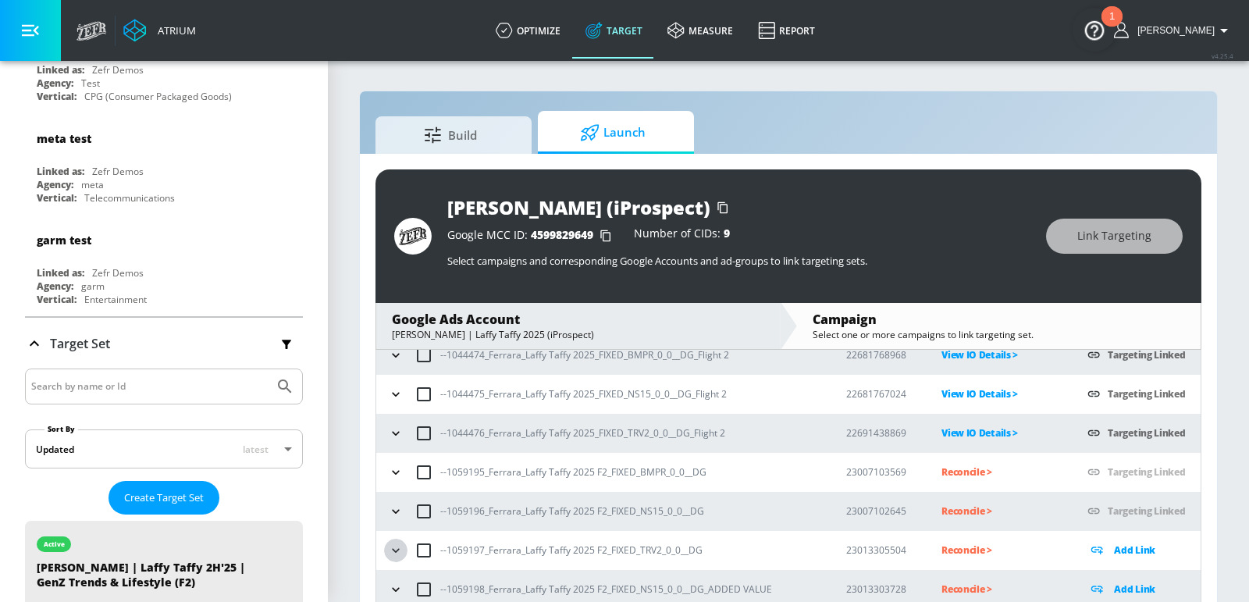
click at [394, 553] on icon "button" at bounding box center [396, 550] width 16 height 16
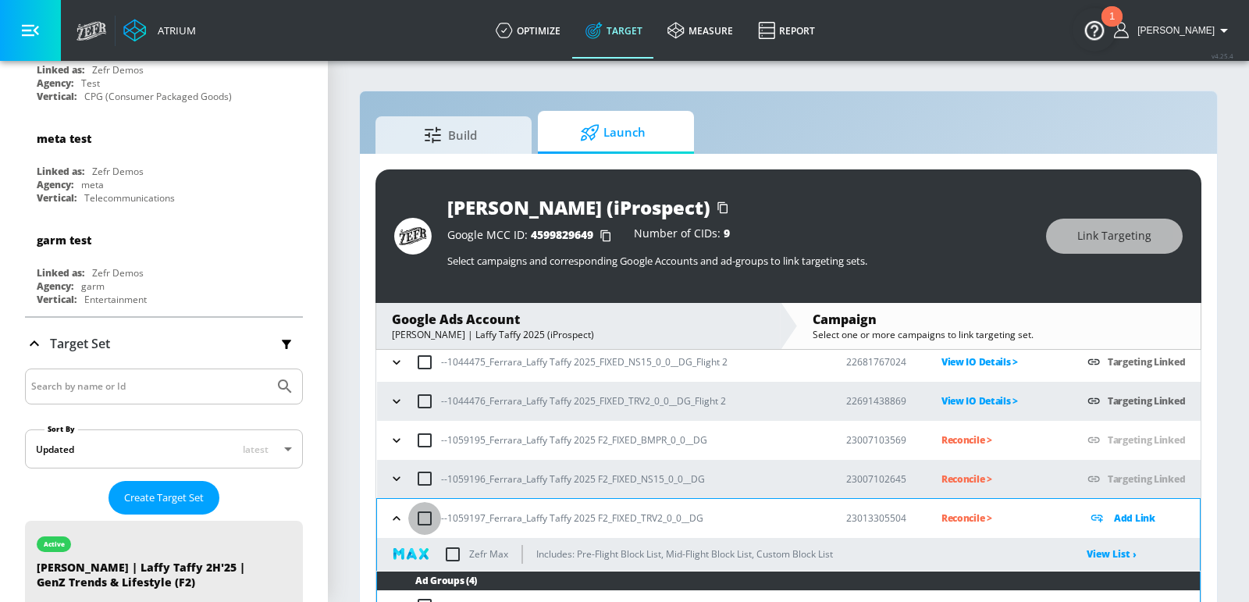
click at [433, 509] on input "checkbox" at bounding box center [424, 518] width 33 height 33
checkbox input "true"
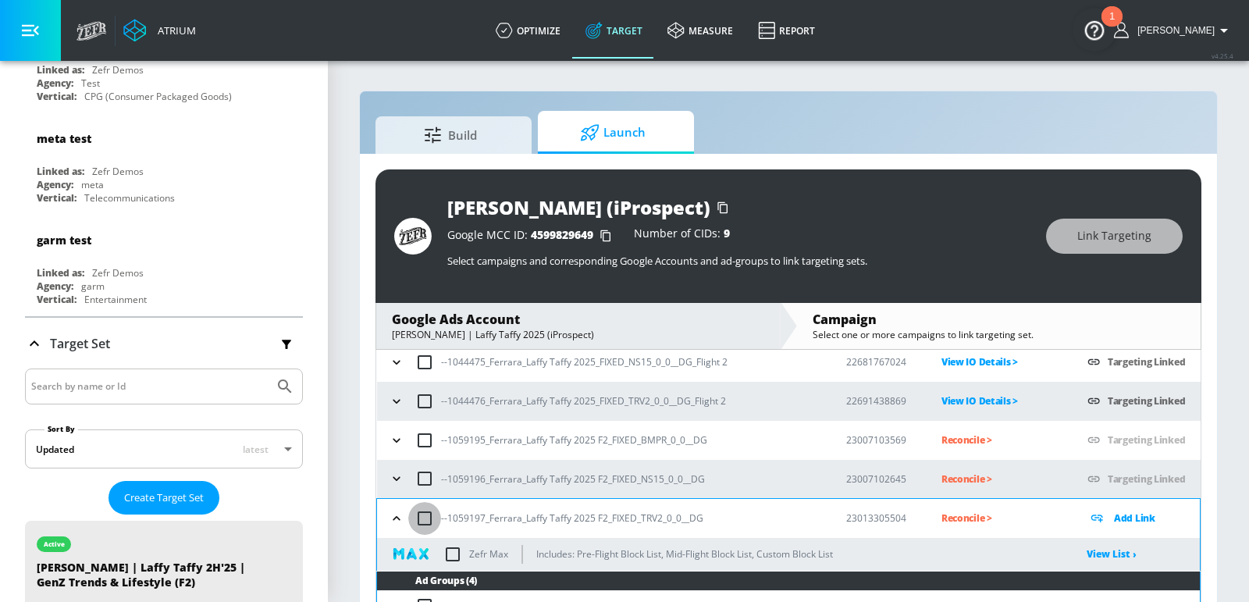
checkbox input "true"
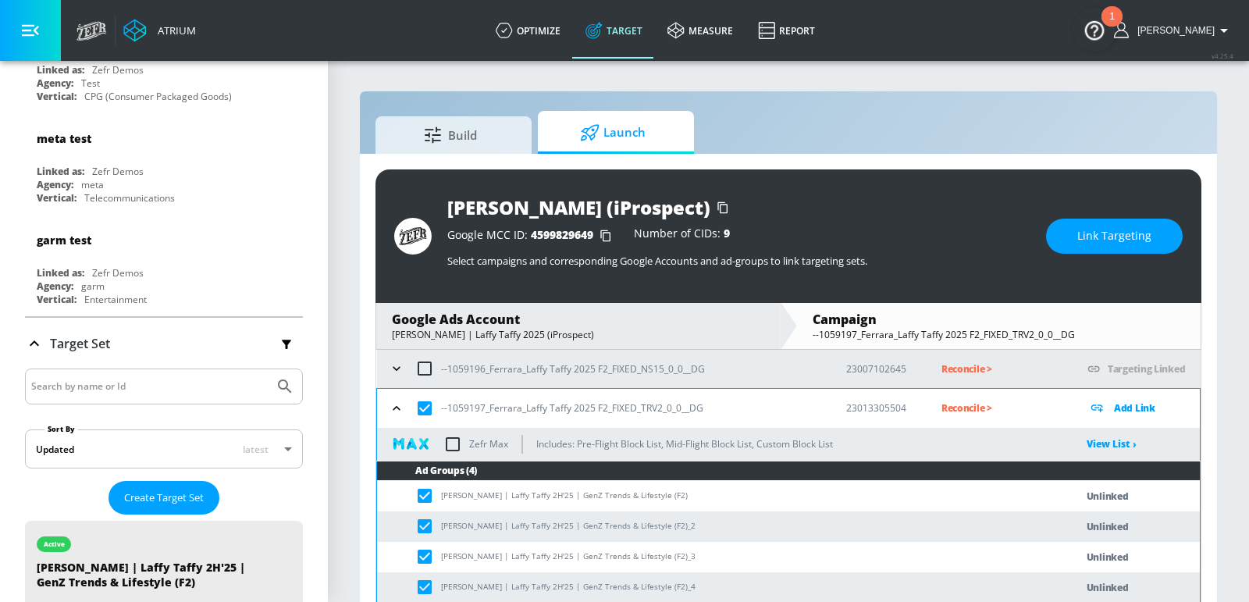
click at [1083, 234] on span "Link Targeting" at bounding box center [1114, 236] width 74 height 20
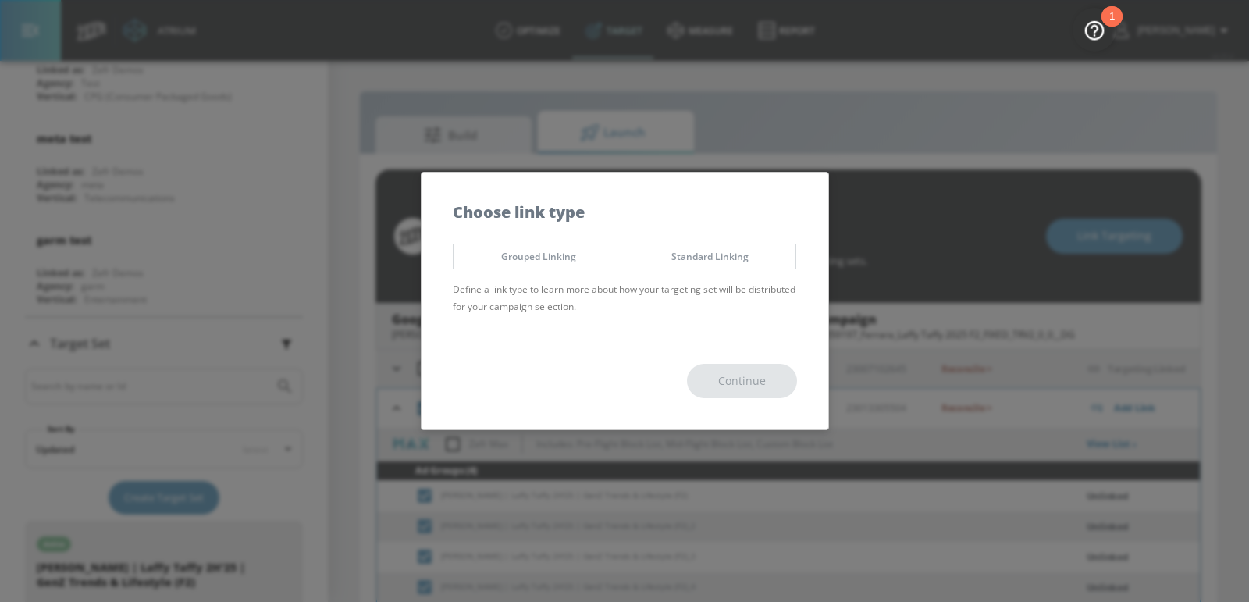
click at [581, 268] on button "Grouped Linking" at bounding box center [539, 256] width 172 height 26
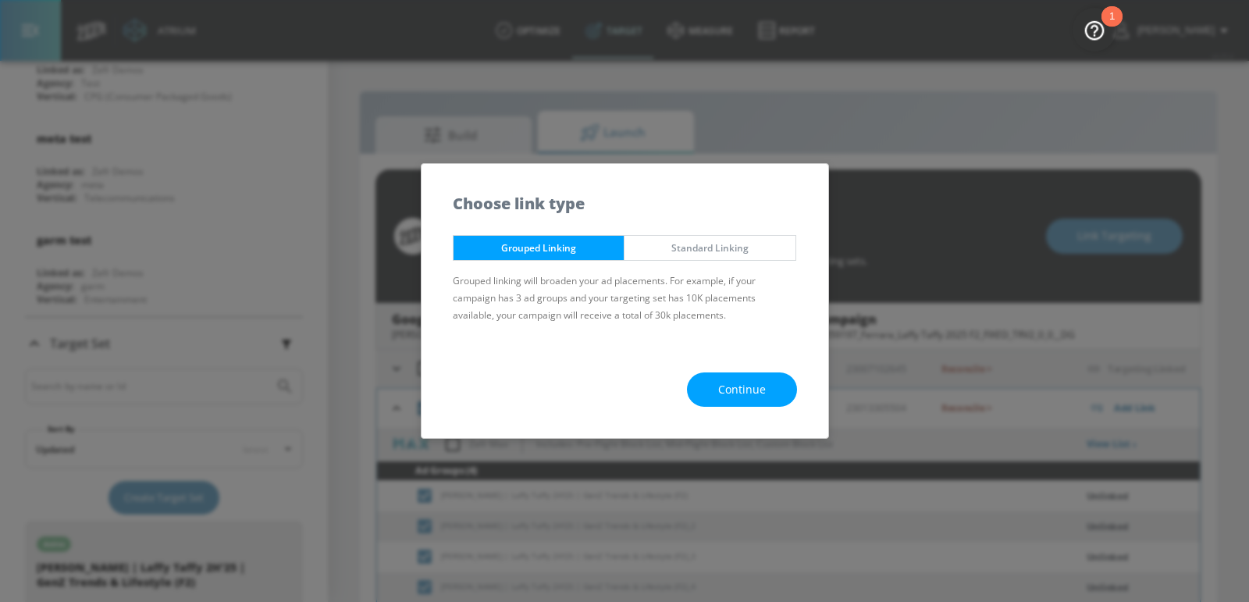
click at [705, 386] on button "Continue" at bounding box center [742, 389] width 110 height 35
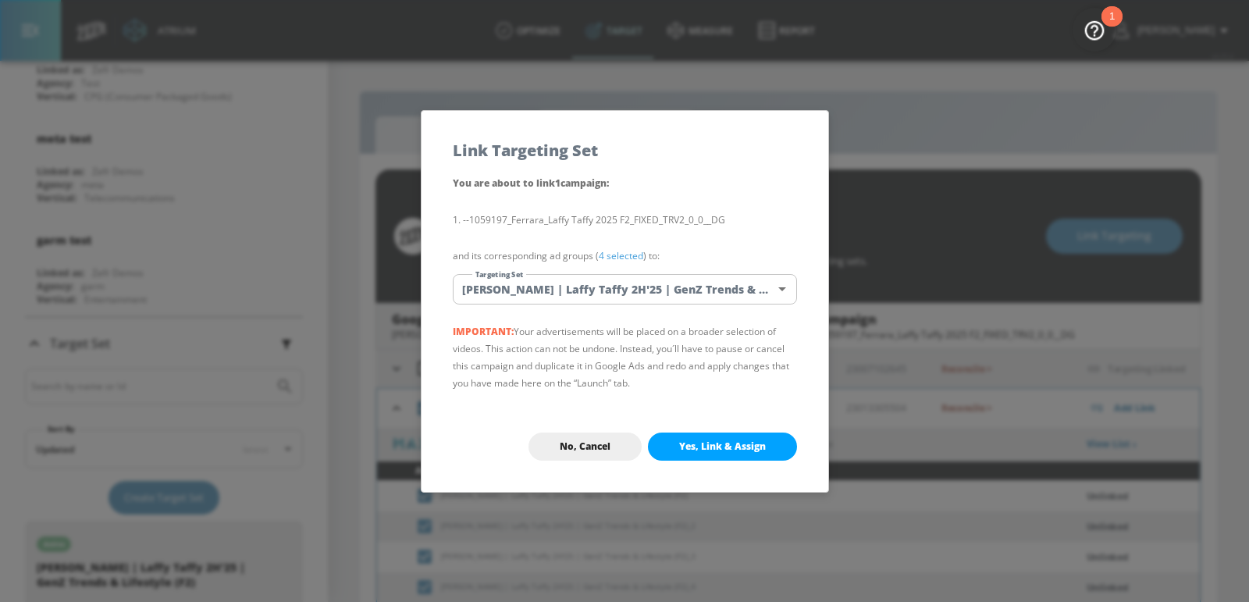
click at [583, 280] on body "Atrium optimize Target measure Report optimize Target measure Report v 4.25.4 […" at bounding box center [624, 312] width 1249 height 624
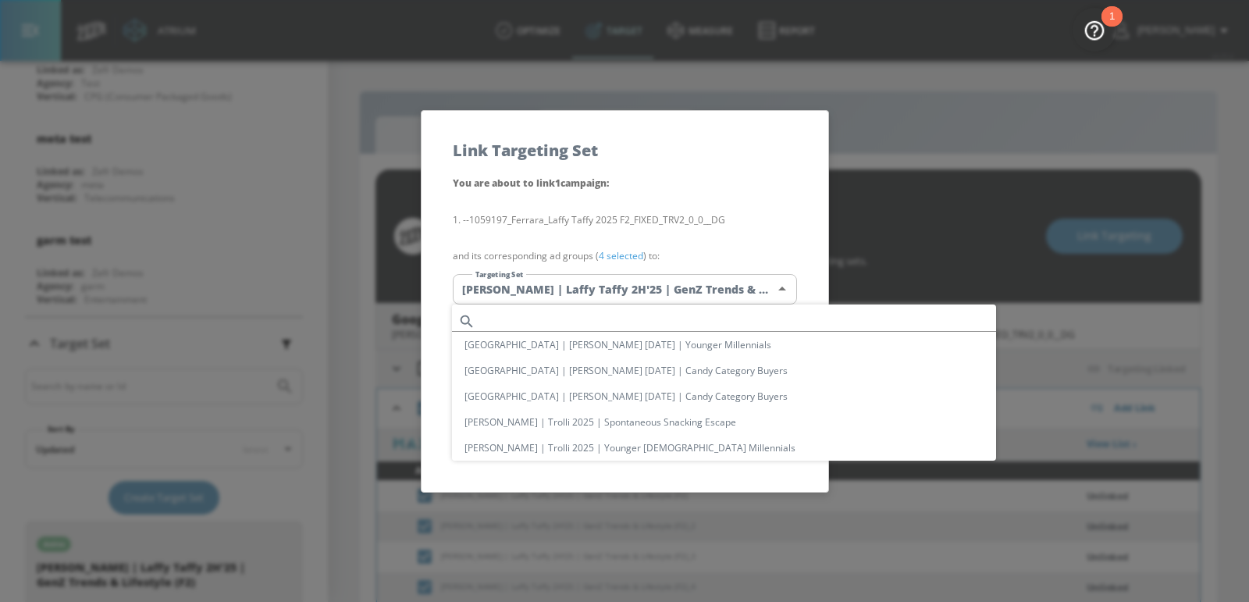
scroll to position [805, 0]
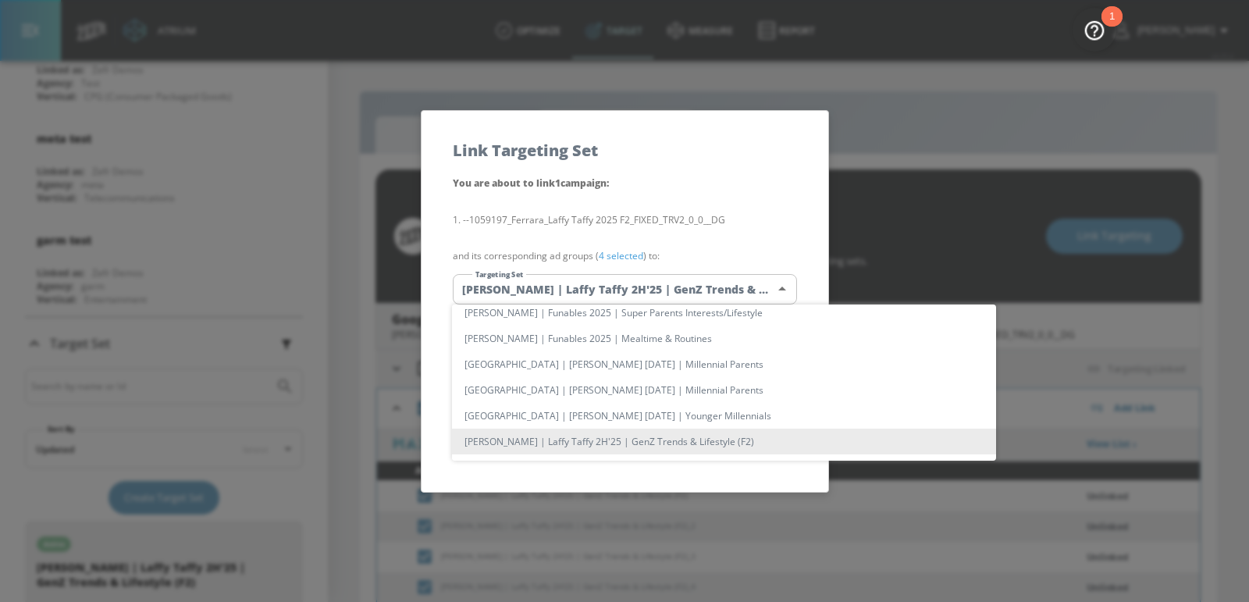
click at [623, 445] on li "[PERSON_NAME] | Laffy Taffy 2H'25 | GenZ Trends & Lifestyle (F2)" at bounding box center [724, 441] width 544 height 26
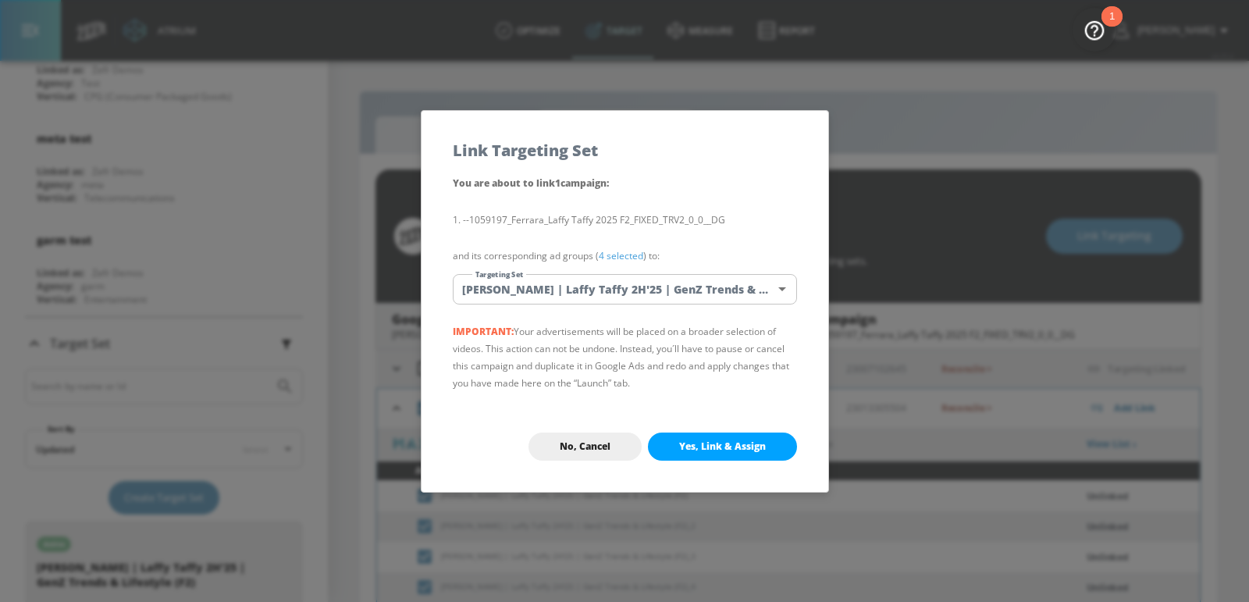
click at [745, 443] on span "Yes, Link & Assign" at bounding box center [722, 446] width 87 height 12
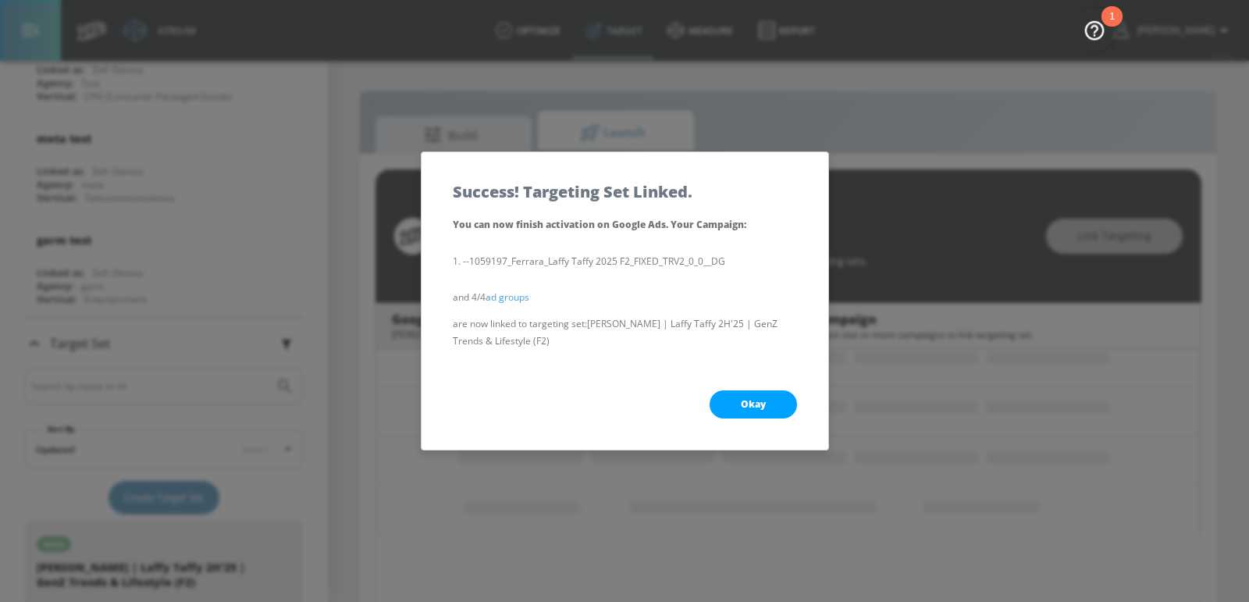
click at [759, 409] on span "Okay" at bounding box center [753, 404] width 25 height 12
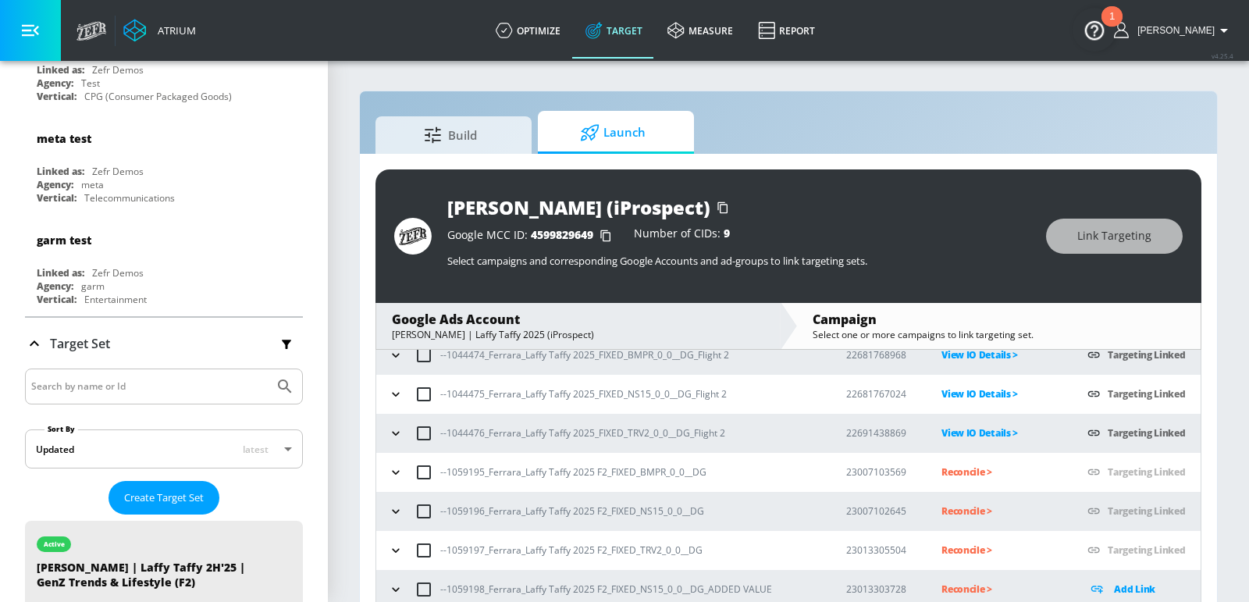
scroll to position [21, 0]
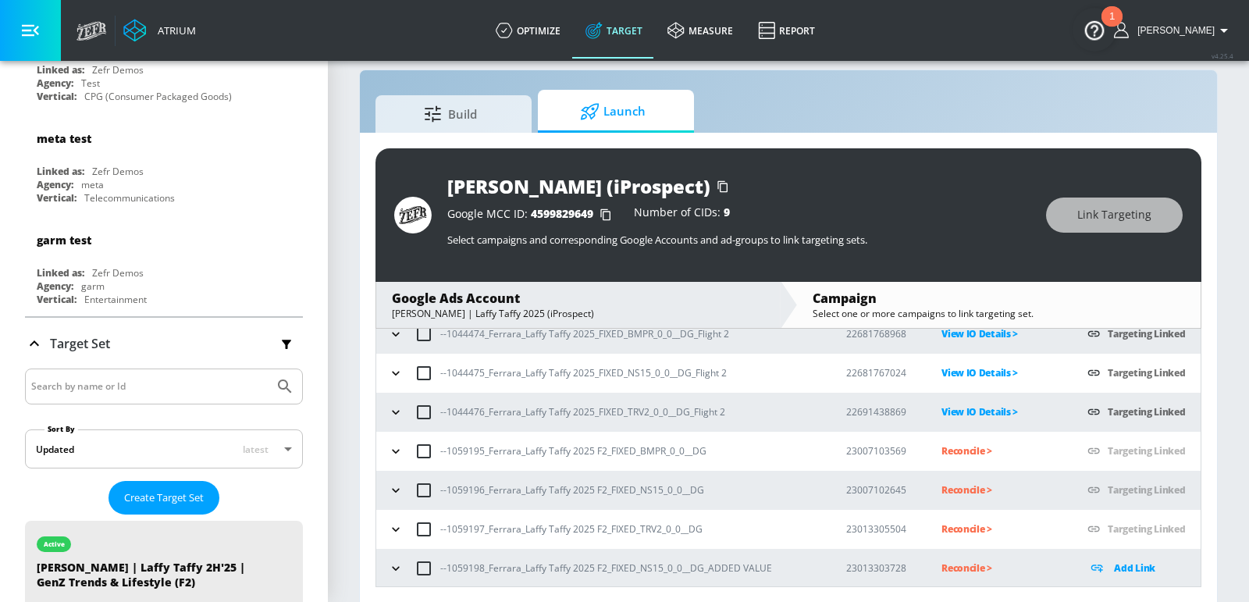
click at [390, 567] on icon "button" at bounding box center [396, 568] width 16 height 16
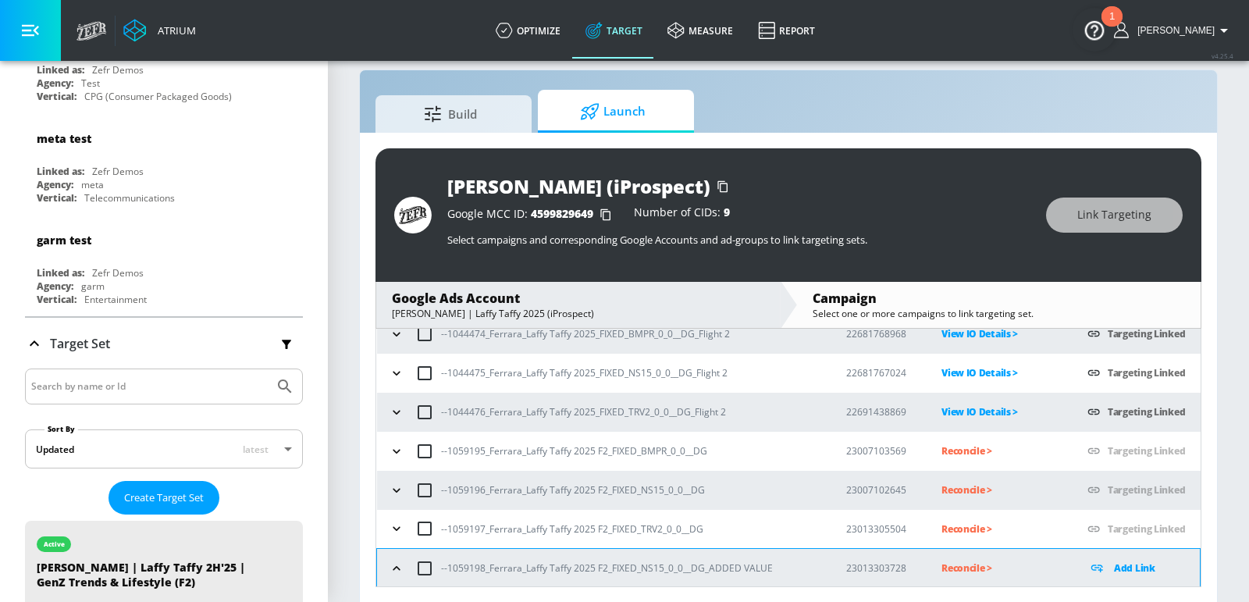
scroll to position [251, 0]
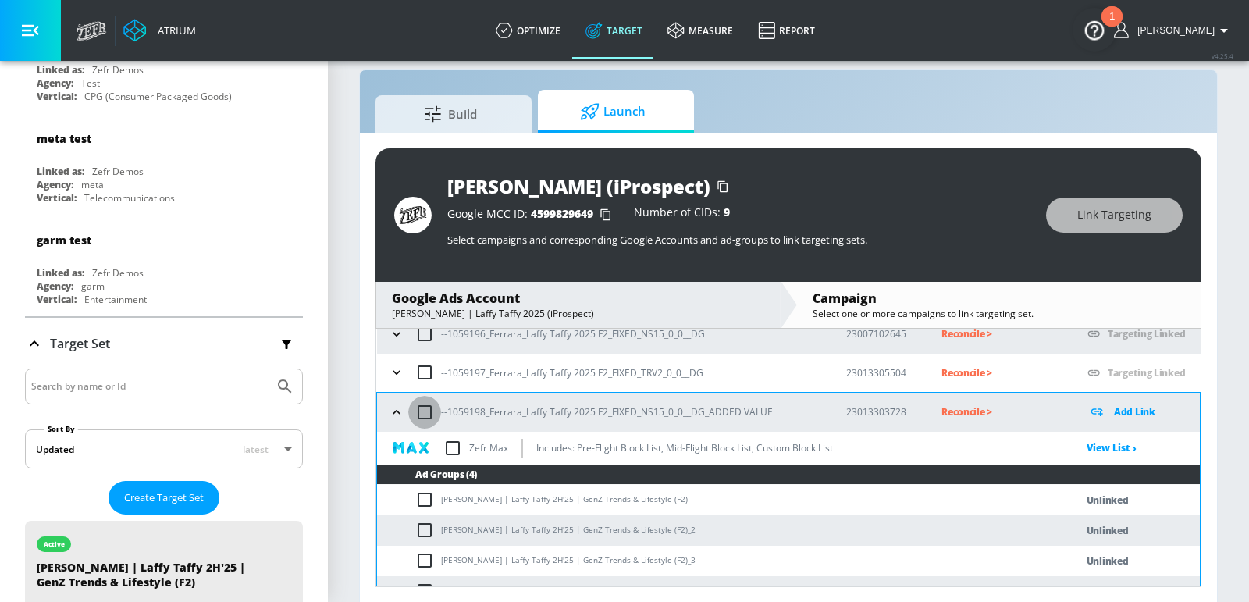
click at [424, 412] on input "checkbox" at bounding box center [424, 412] width 33 height 33
checkbox input "true"
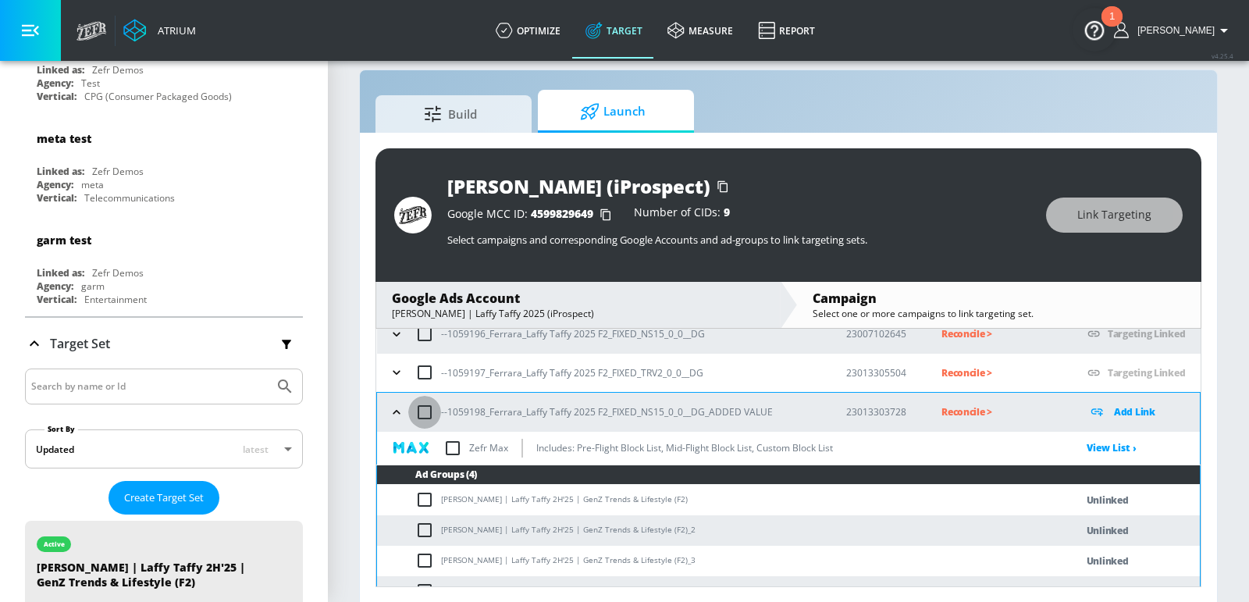
checkbox input "true"
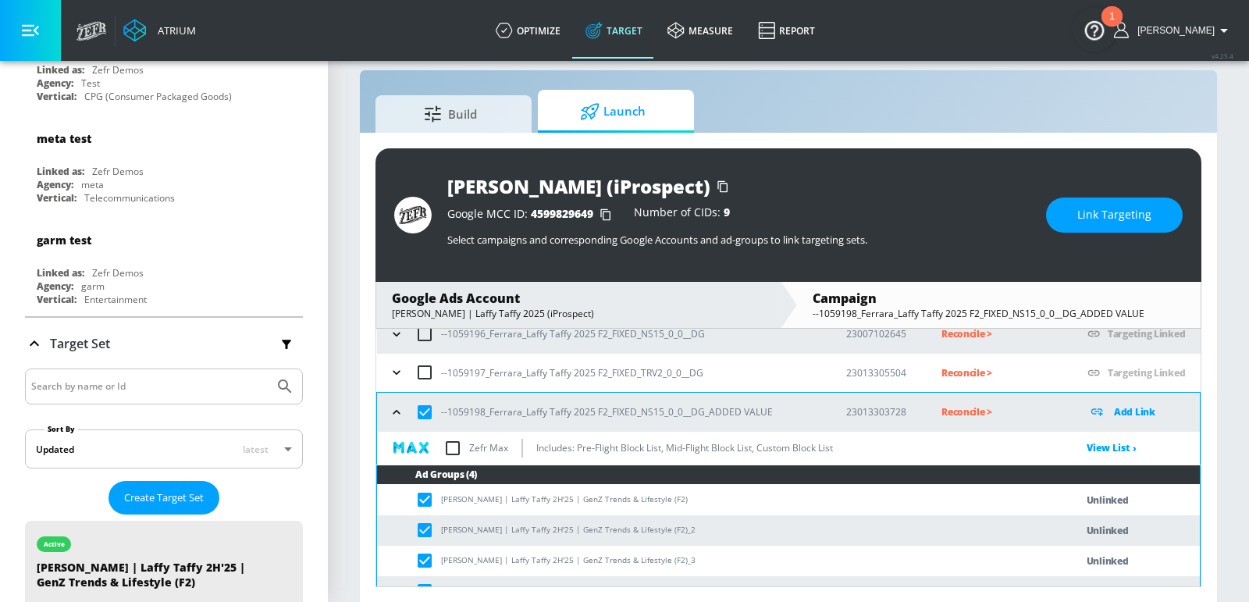
scroll to position [271, 0]
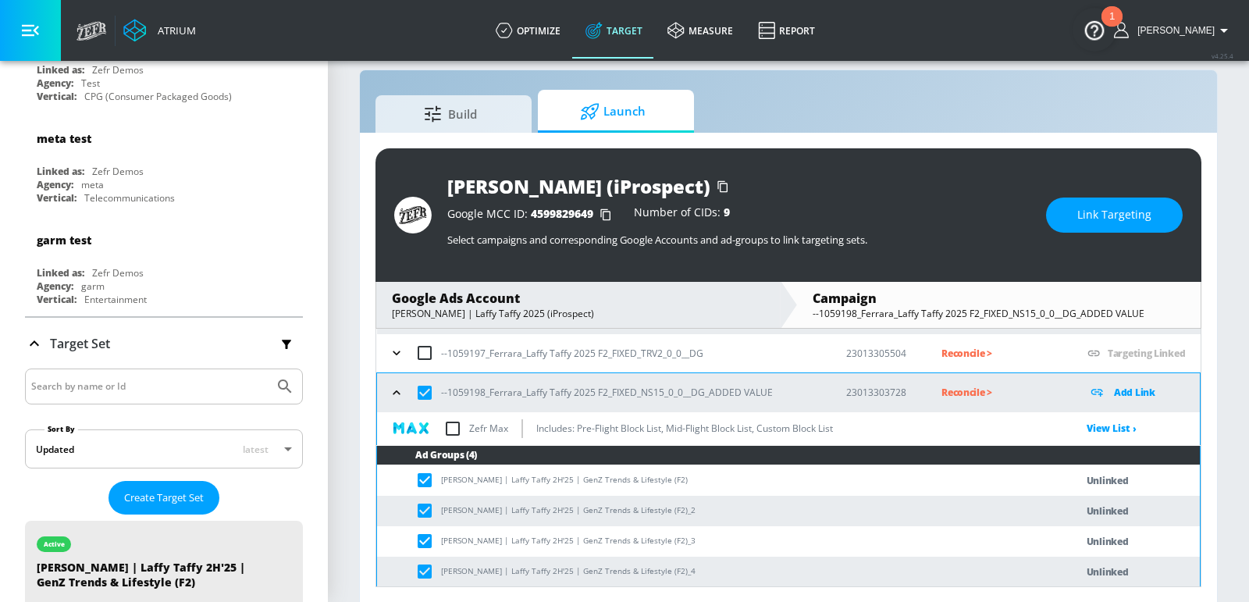
click at [1113, 217] on span "Link Targeting" at bounding box center [1114, 215] width 74 height 20
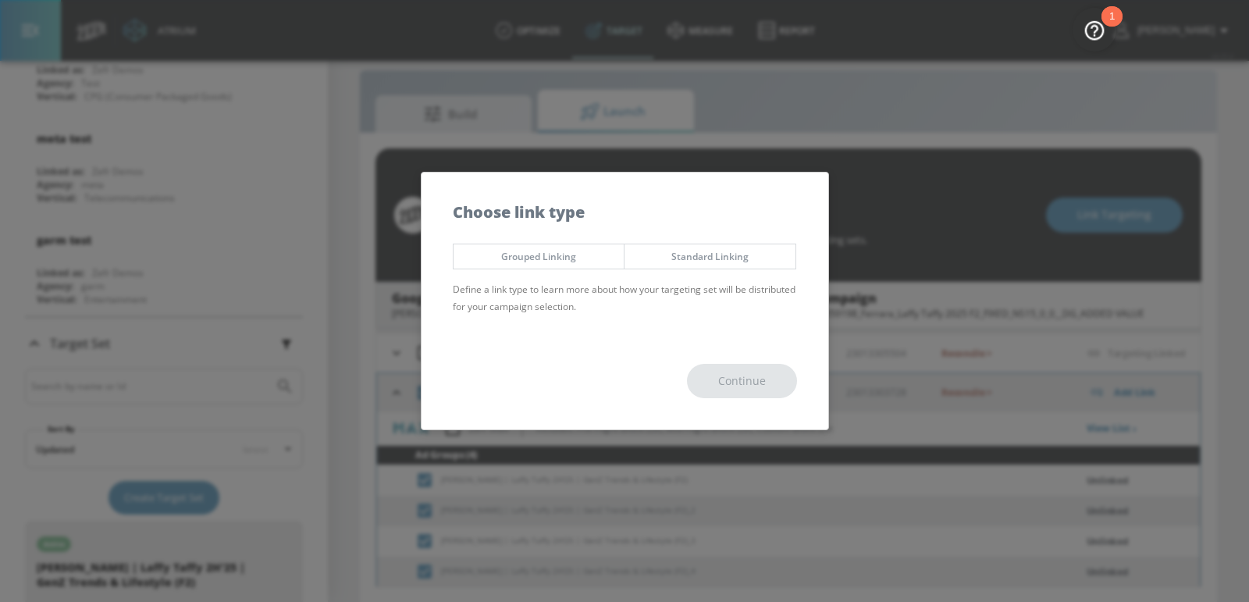
click at [561, 251] on span "Grouped Linking" at bounding box center [539, 256] width 148 height 16
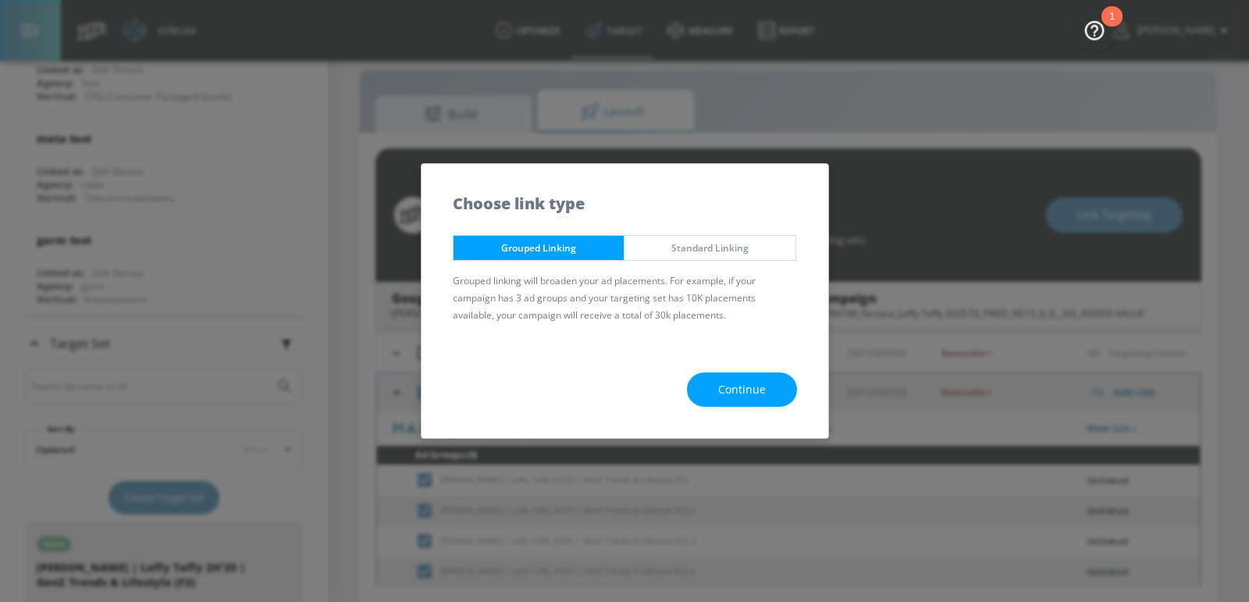
click at [734, 381] on span "Continue" at bounding box center [742, 390] width 48 height 20
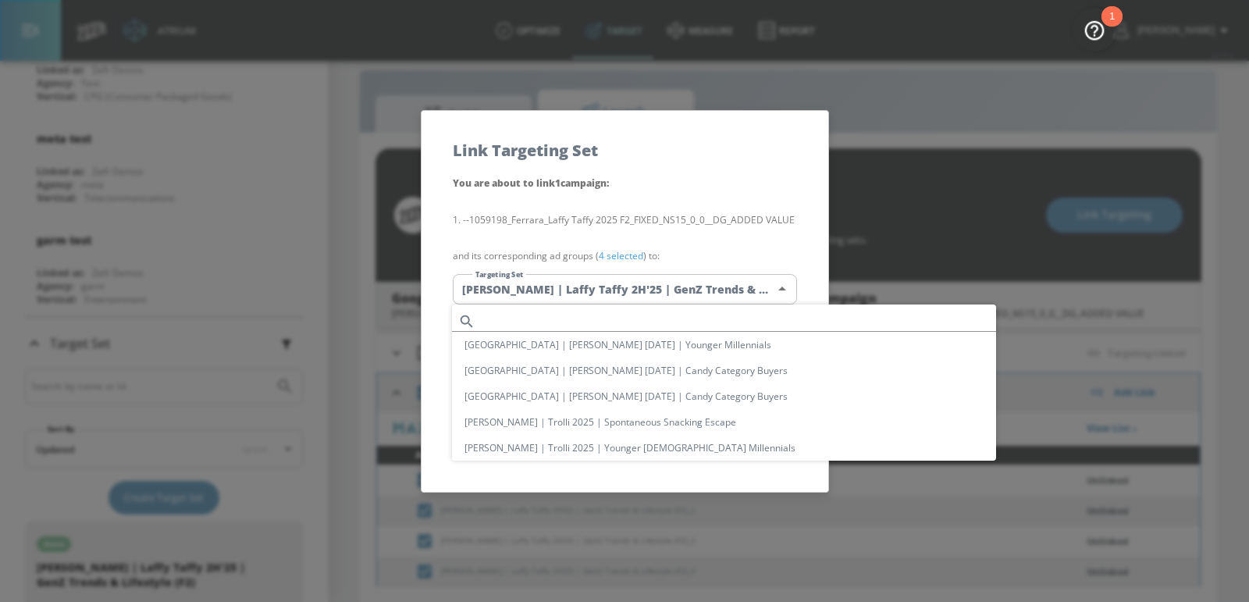
click at [599, 282] on body "Atrium optimize Target measure Report optimize Target measure Report v 4.25.4 […" at bounding box center [624, 291] width 1249 height 624
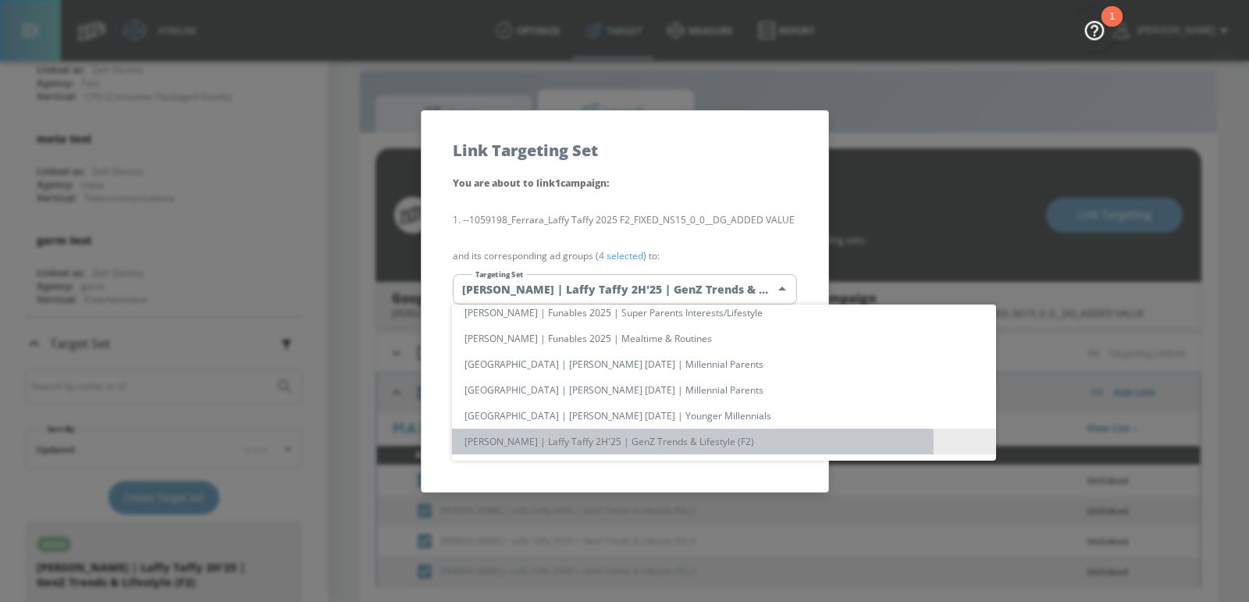
click at [625, 443] on li "[PERSON_NAME] | Laffy Taffy 2H'25 | GenZ Trends & Lifestyle (F2)" at bounding box center [724, 441] width 544 height 26
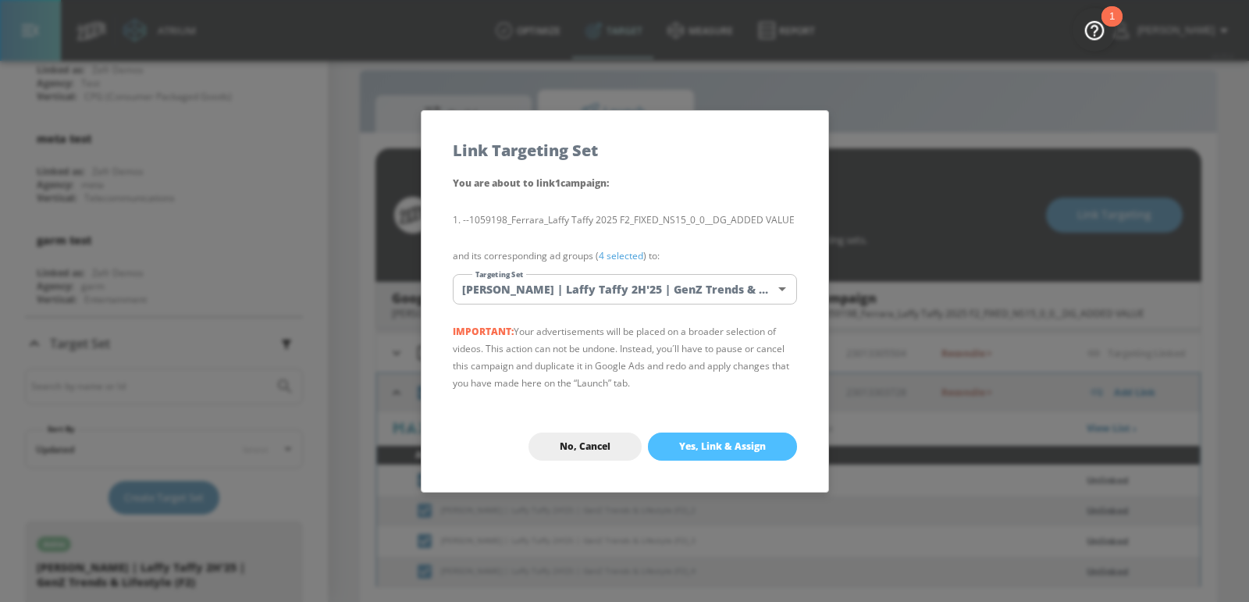
click at [703, 437] on button "Yes, Link & Assign" at bounding box center [722, 446] width 149 height 28
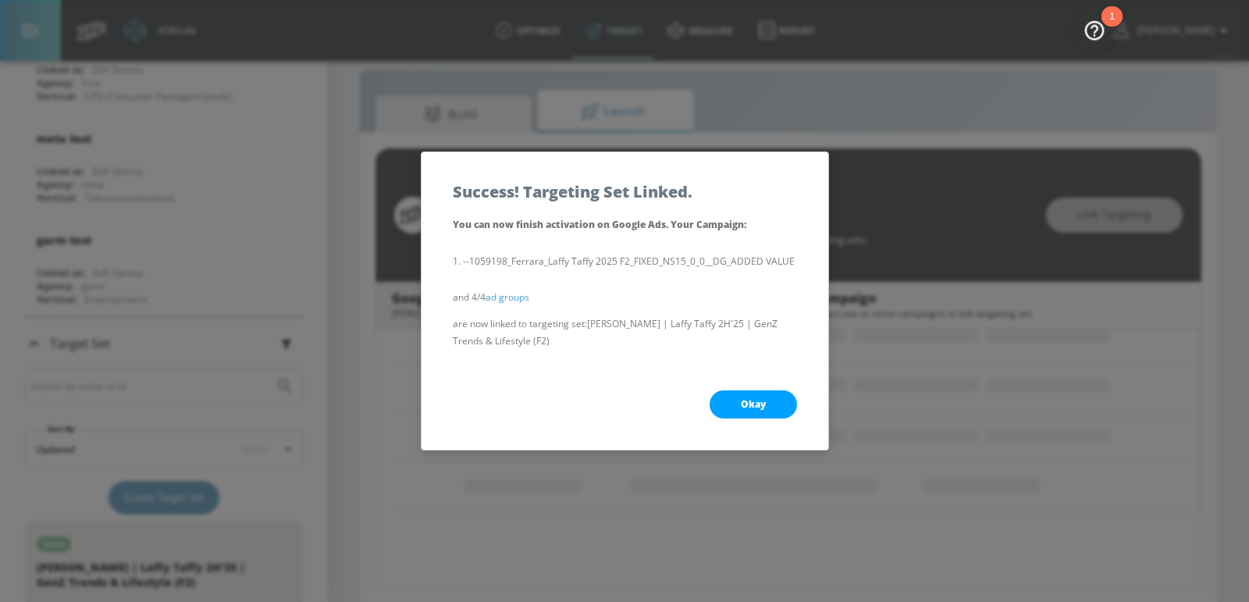
scroll to position [199, 0]
click at [744, 411] on button "Okay" at bounding box center [752, 404] width 87 height 28
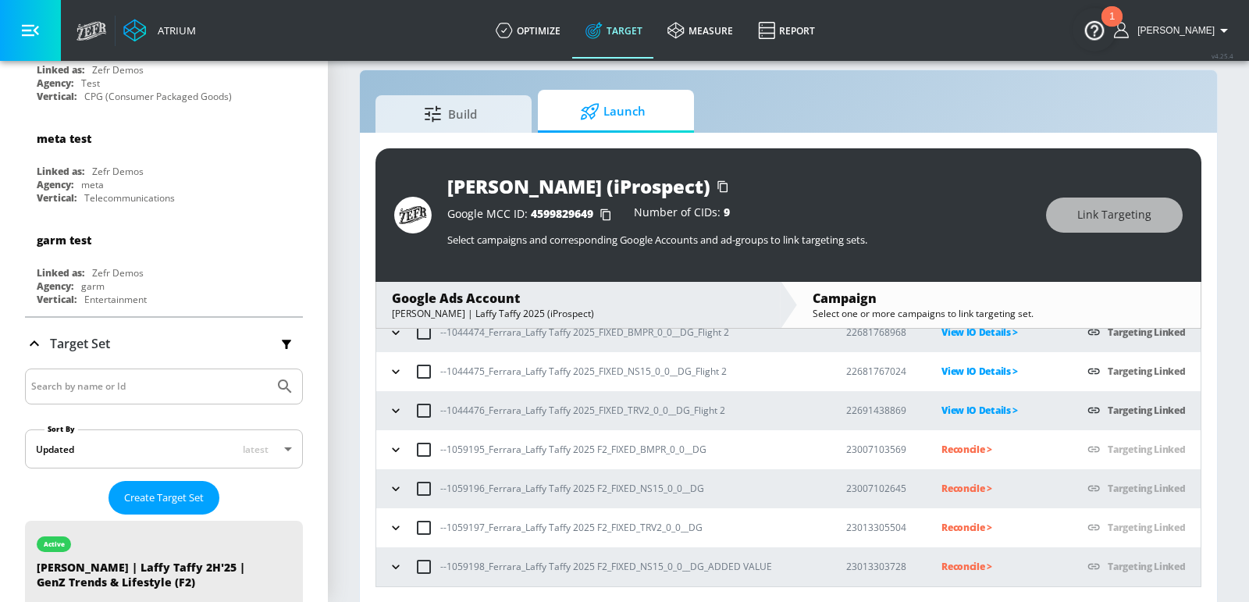
scroll to position [95, 0]
